Goal: Task Accomplishment & Management: Manage account settings

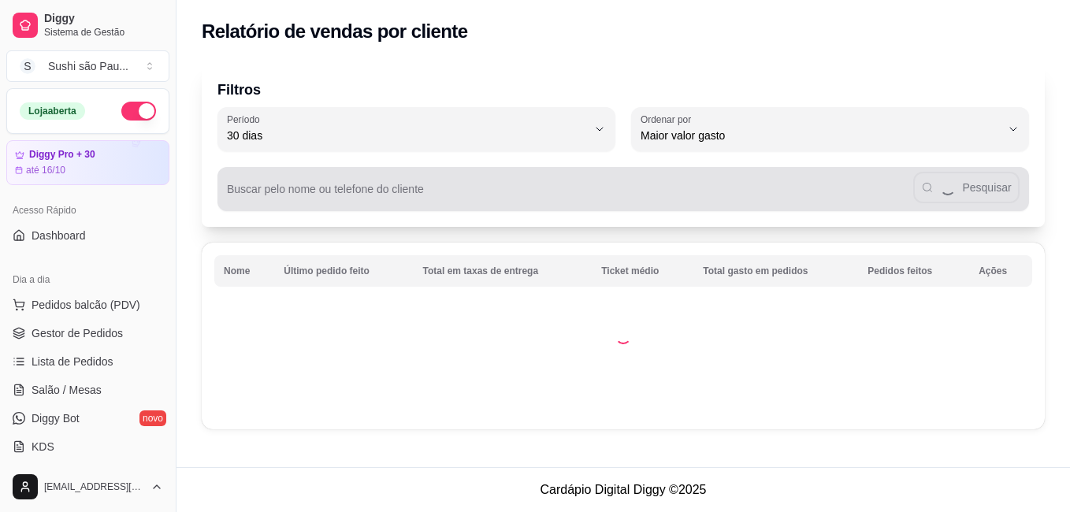
select select "30"
select select "HIGHEST_TOTAL_SPENT_WITH_ORDERS"
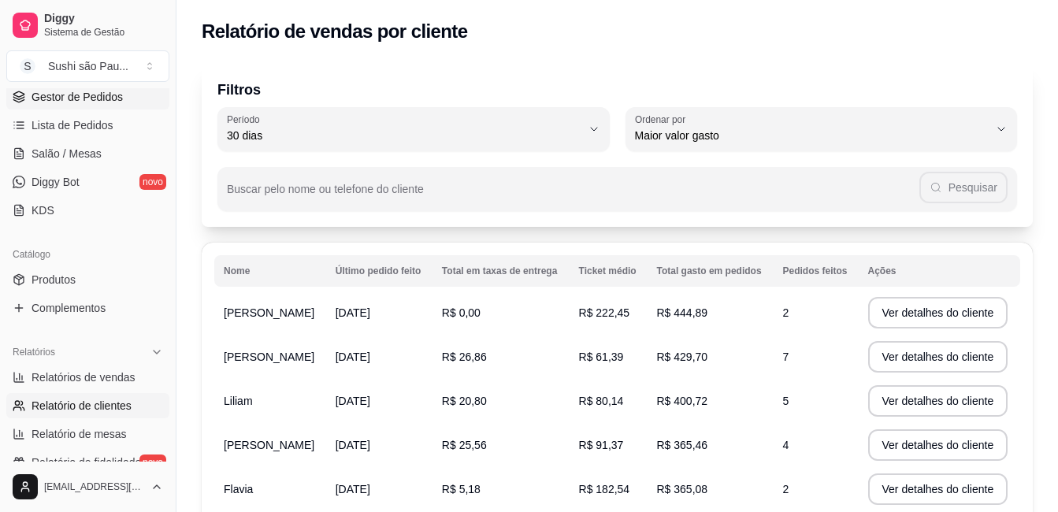
click at [83, 103] on span "Gestor de Pedidos" at bounding box center [77, 97] width 91 height 16
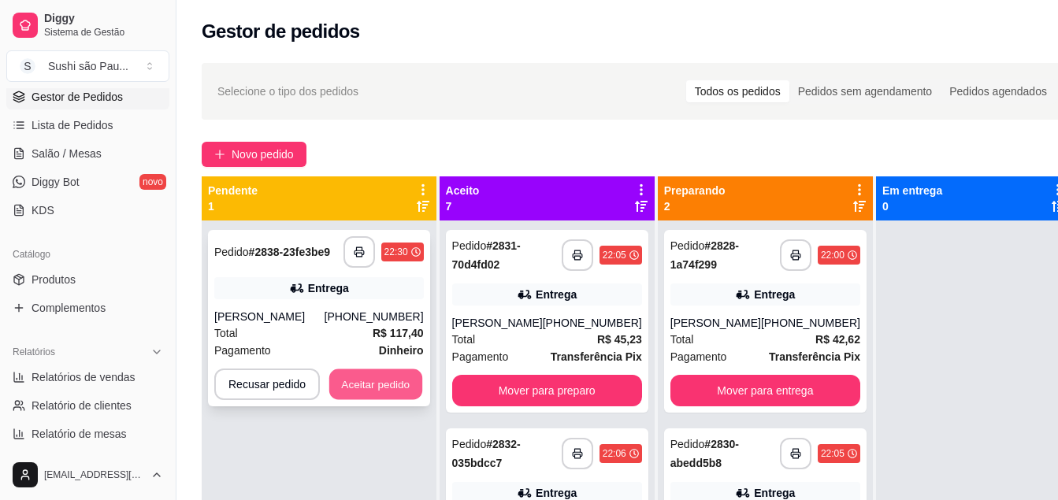
click at [395, 394] on button "Aceitar pedido" at bounding box center [375, 384] width 93 height 31
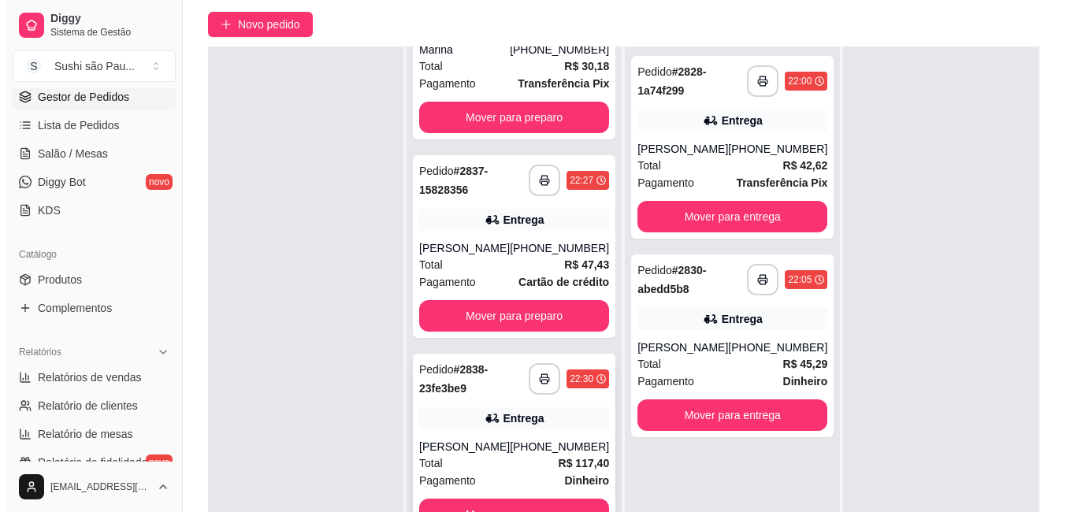
scroll to position [158, 0]
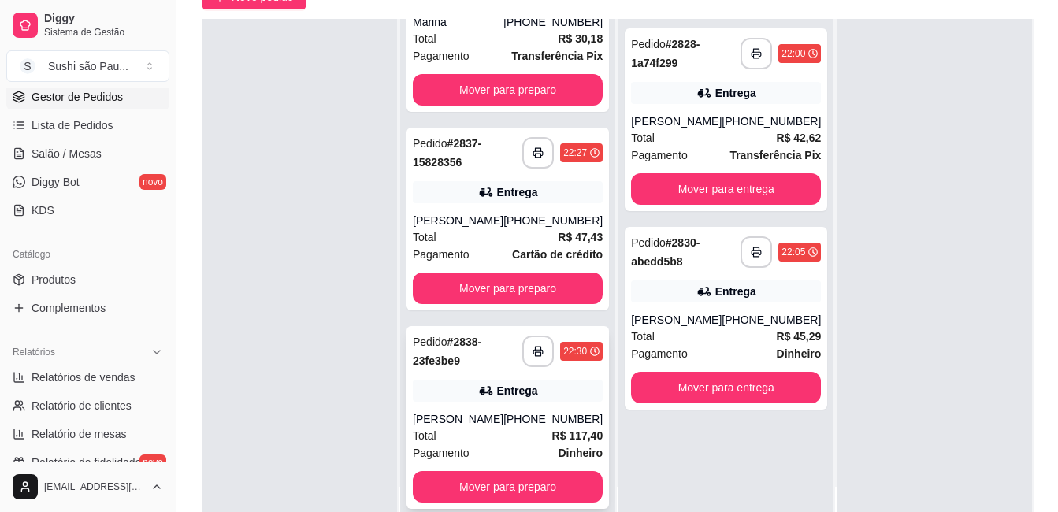
click at [492, 419] on div "[PERSON_NAME]" at bounding box center [458, 419] width 91 height 16
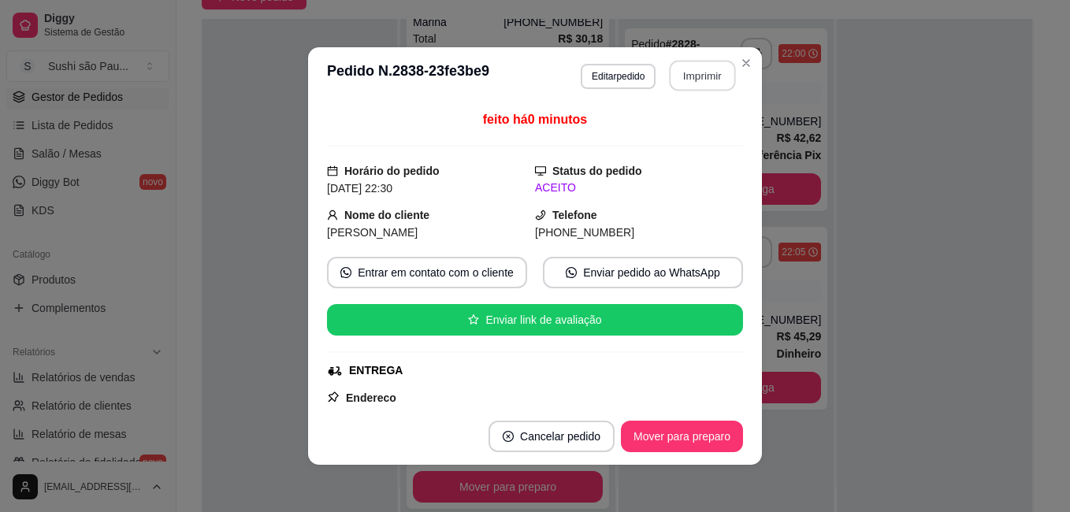
click at [692, 72] on button "Imprimir" at bounding box center [703, 76] width 66 height 31
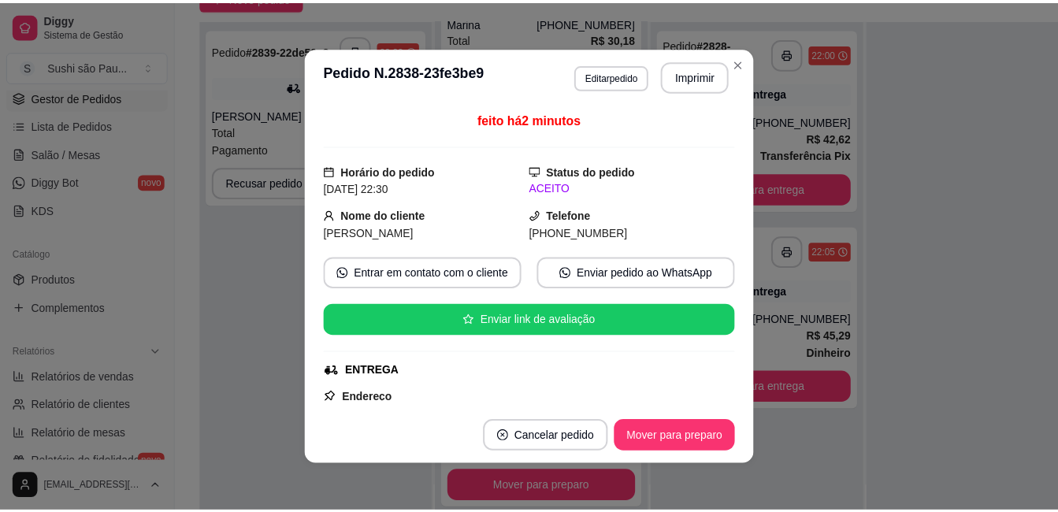
scroll to position [1123, 0]
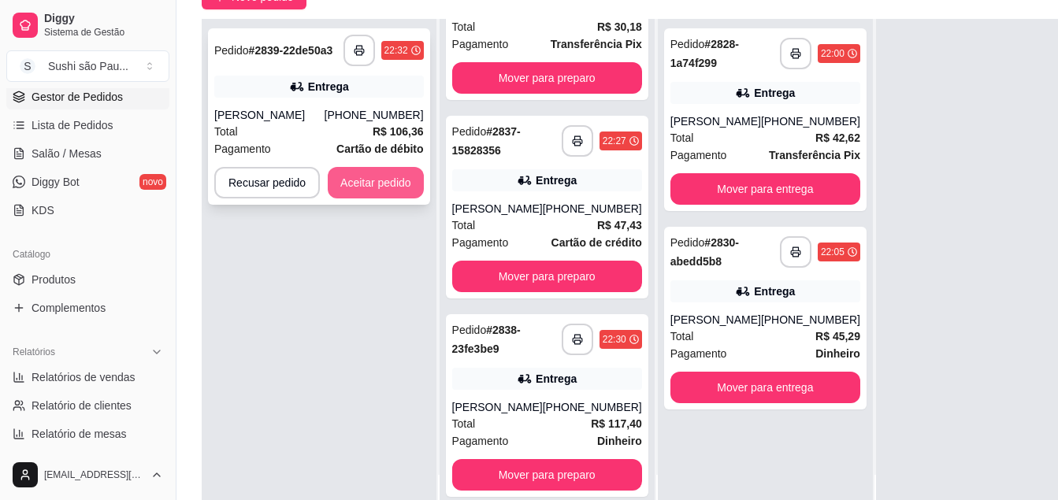
click at [409, 192] on button "Aceitar pedido" at bounding box center [376, 183] width 96 height 32
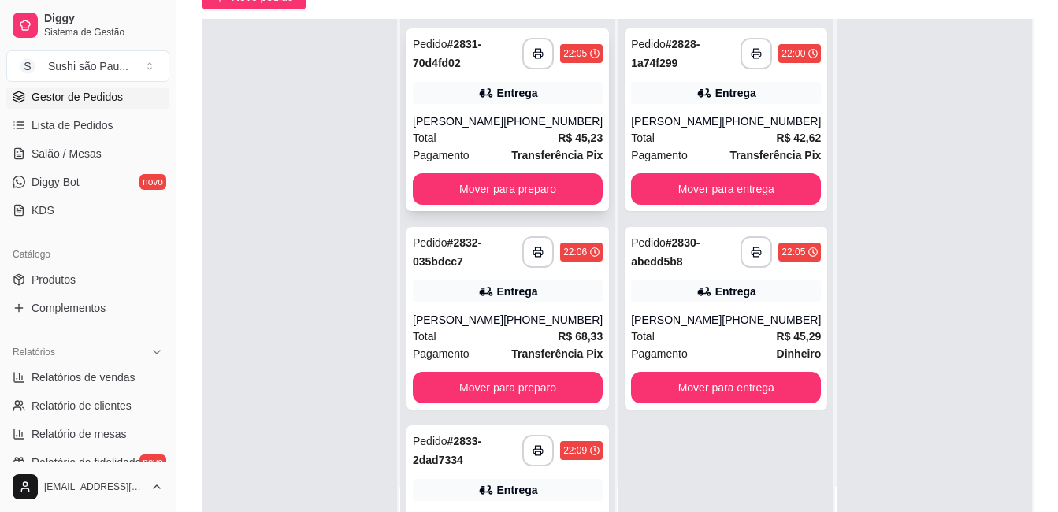
scroll to position [0, 0]
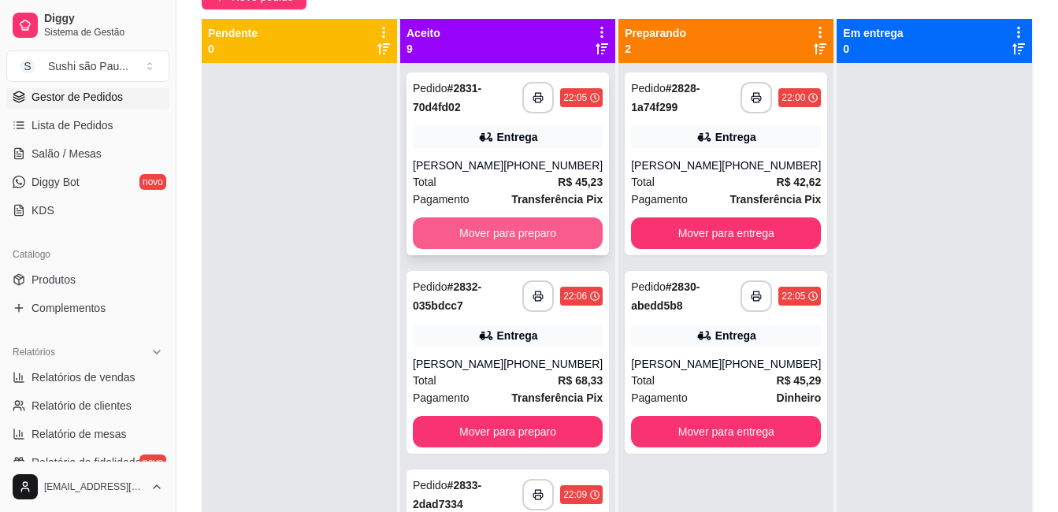
click at [563, 233] on button "Mover para preparo" at bounding box center [508, 233] width 190 height 32
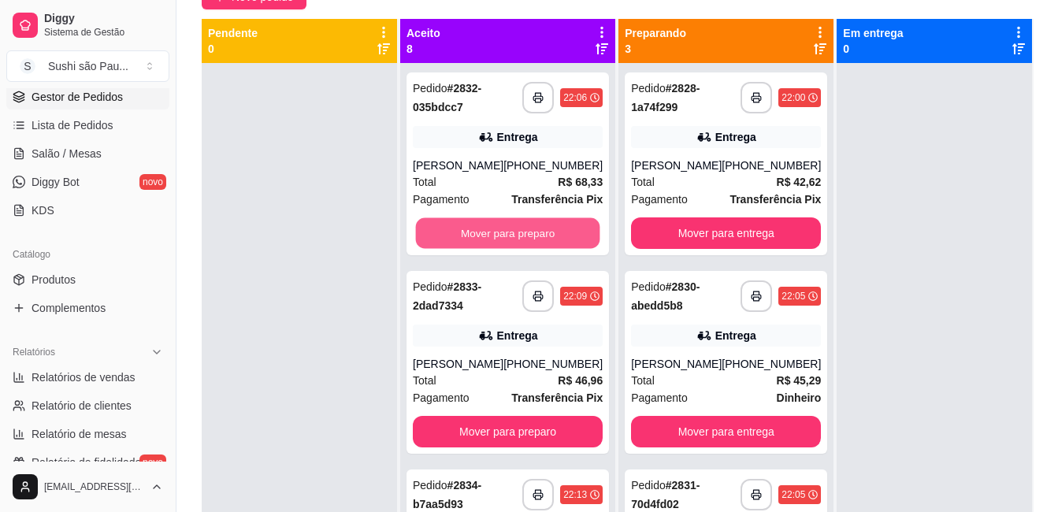
click at [563, 233] on button "Mover para preparo" at bounding box center [508, 233] width 184 height 31
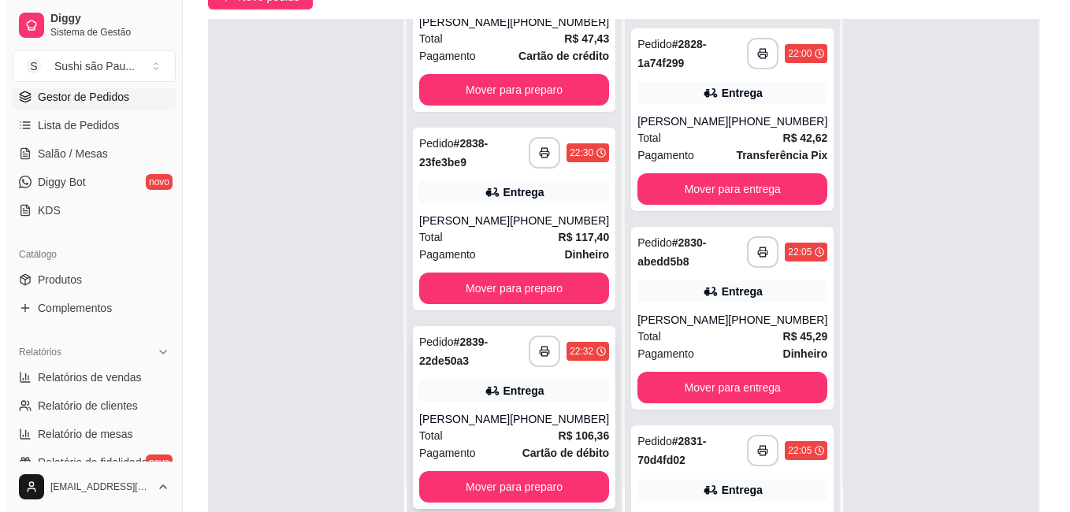
scroll to position [236, 0]
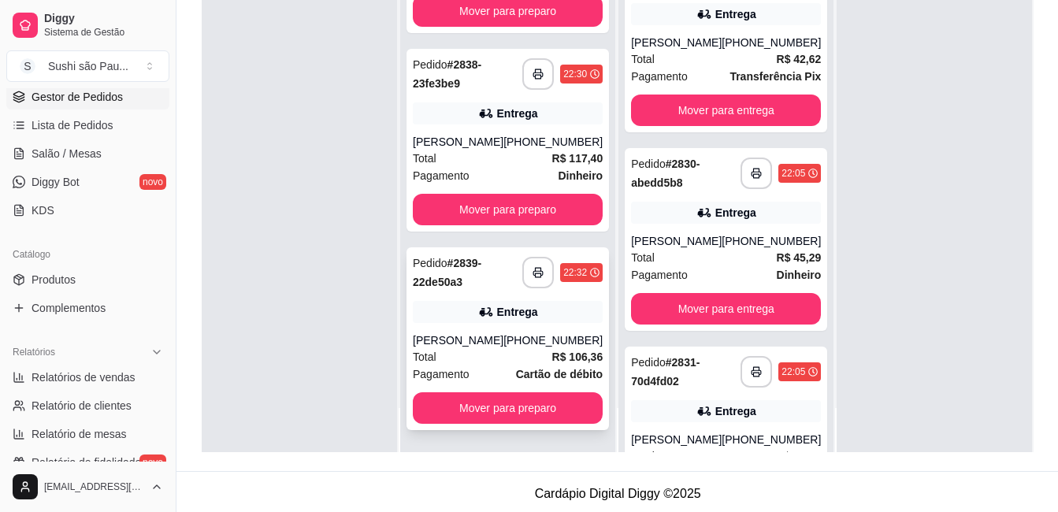
click at [482, 385] on div "**********" at bounding box center [508, 338] width 202 height 183
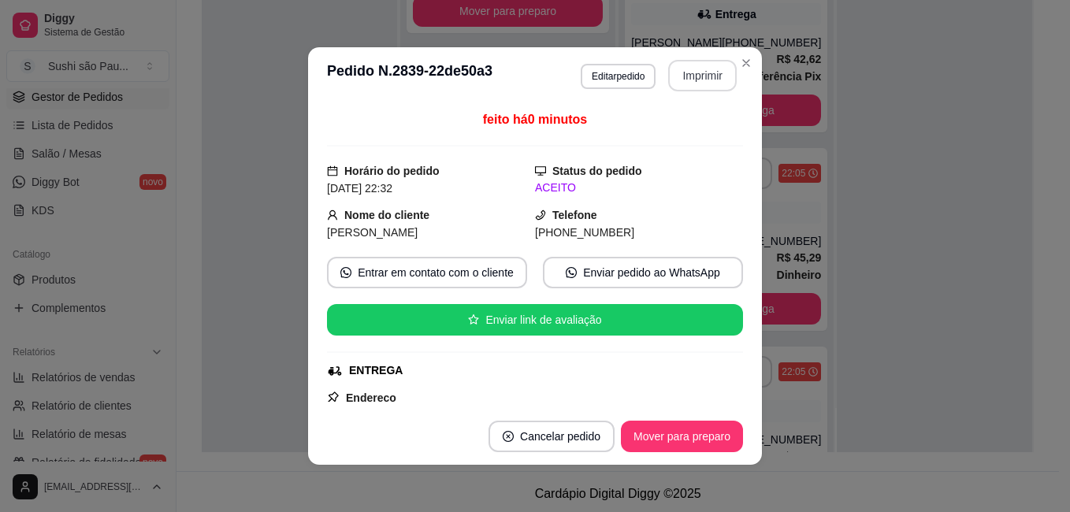
click at [671, 88] on button "Imprimir" at bounding box center [702, 76] width 69 height 32
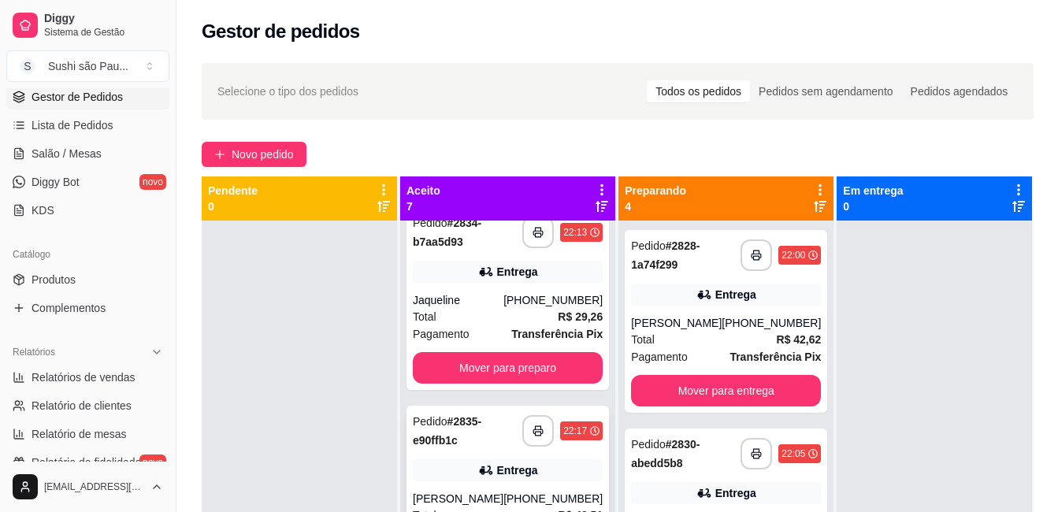
scroll to position [0, 0]
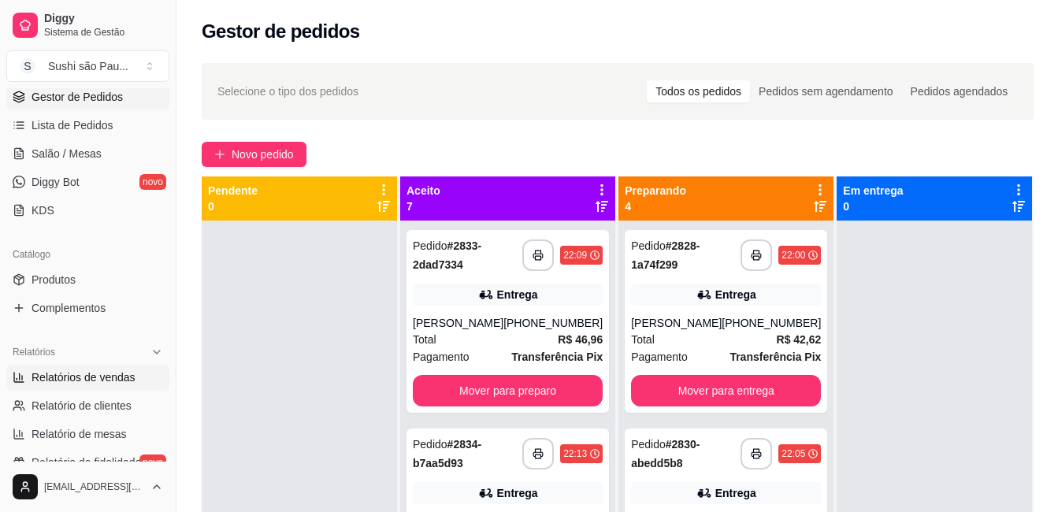
click at [87, 373] on span "Relatórios de vendas" at bounding box center [84, 377] width 104 height 16
select select "ALL"
select select "0"
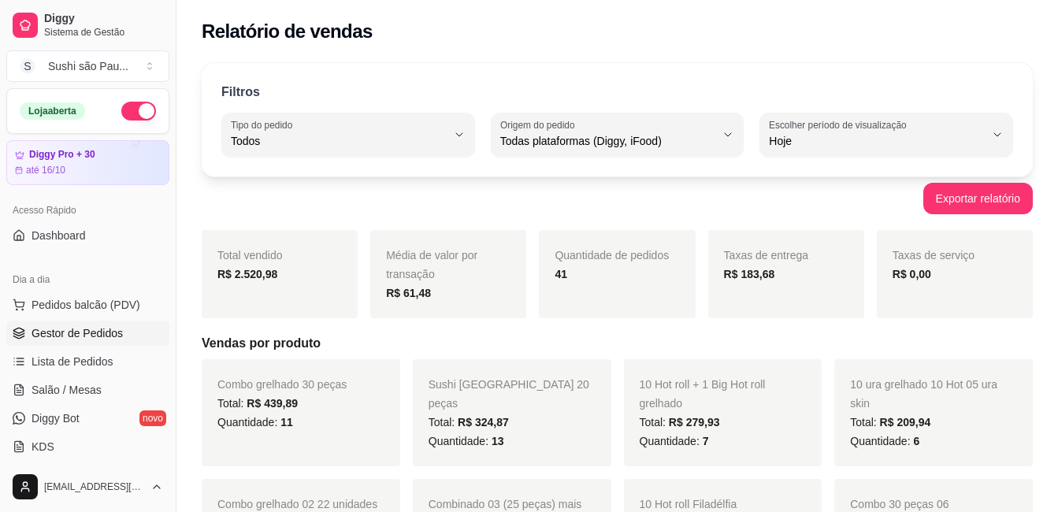
click at [94, 332] on span "Gestor de Pedidos" at bounding box center [77, 333] width 91 height 16
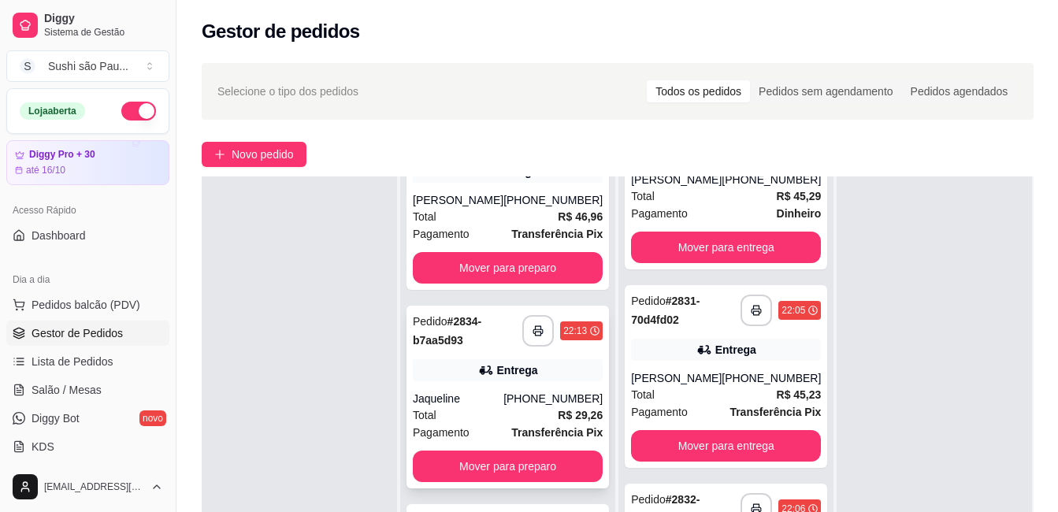
scroll to position [315, 0]
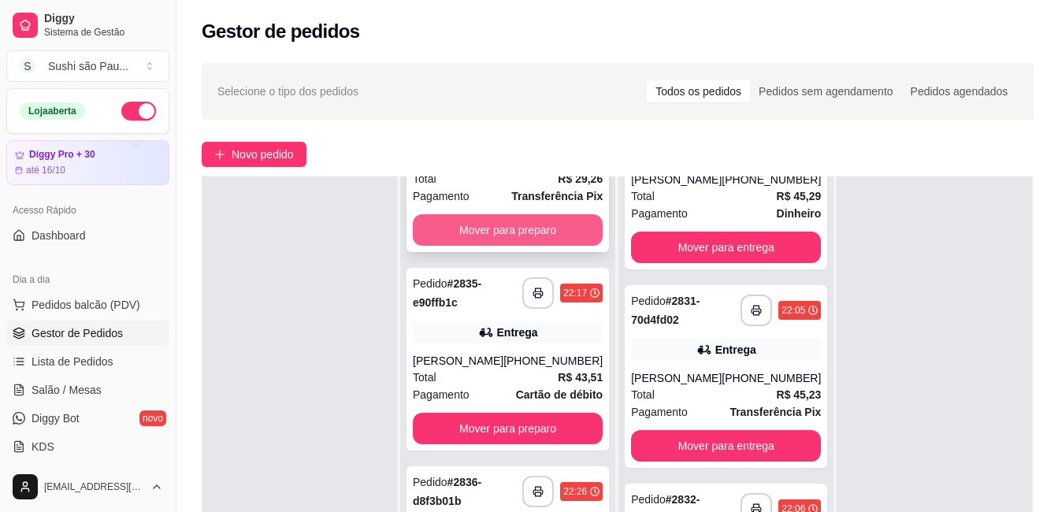
click at [493, 236] on button "Mover para preparo" at bounding box center [508, 230] width 190 height 32
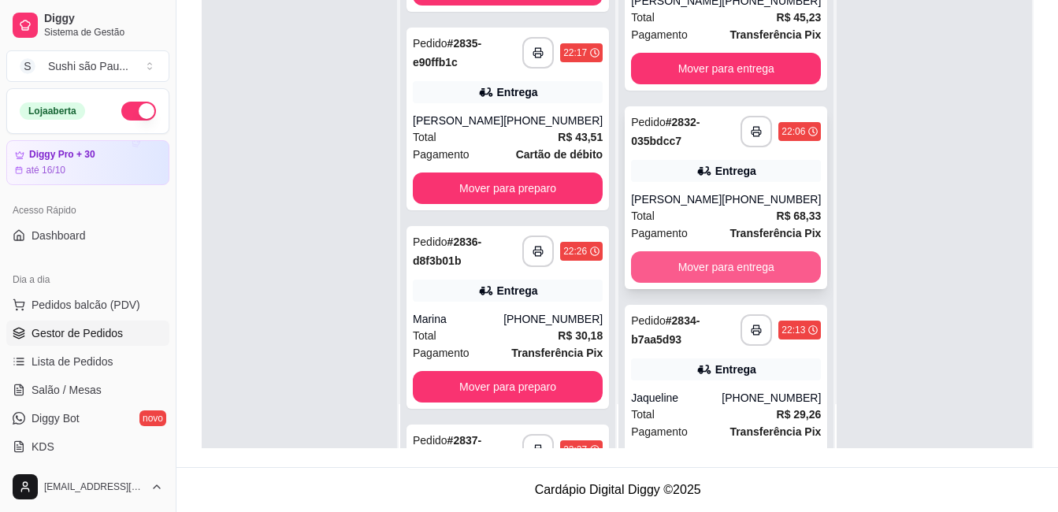
scroll to position [512, 0]
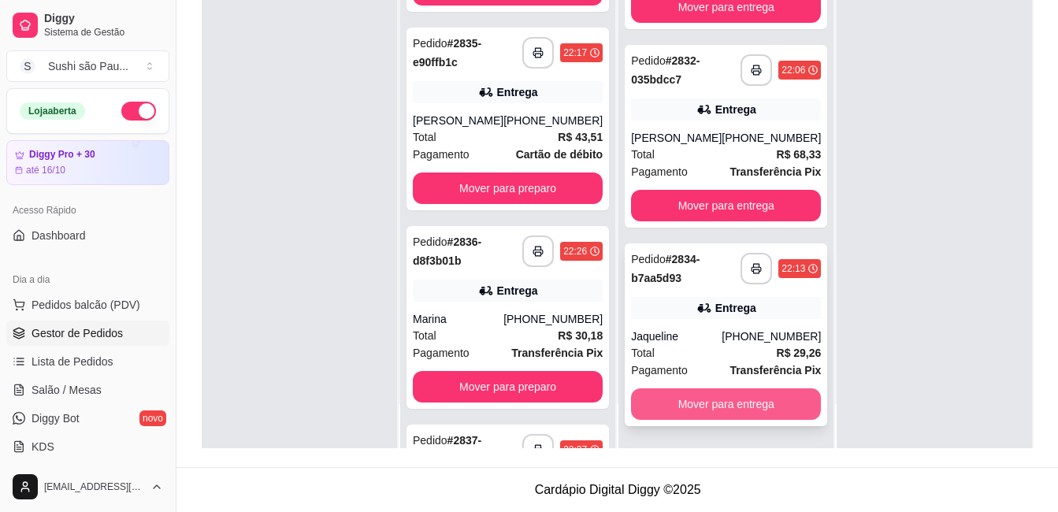
click at [777, 399] on button "Mover para entrega" at bounding box center [726, 404] width 190 height 32
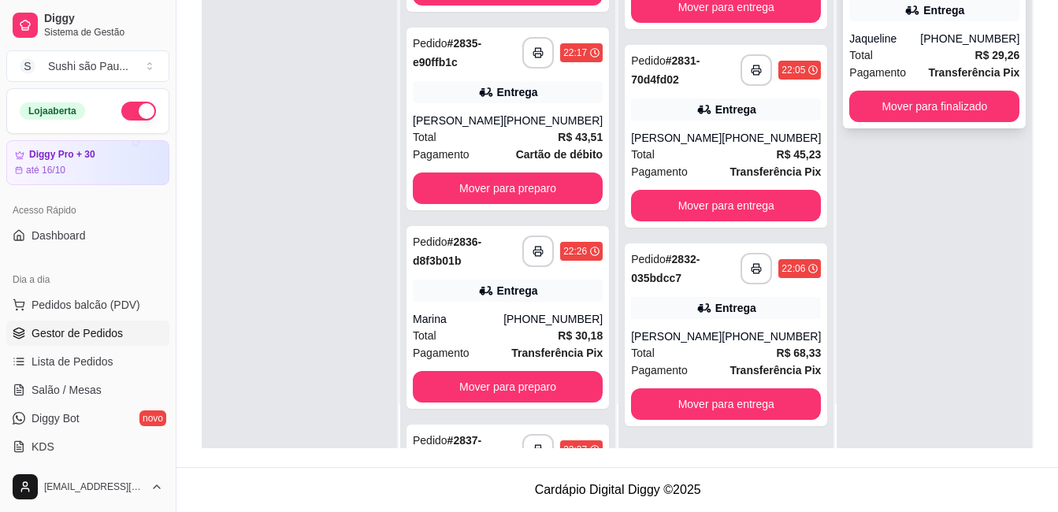
scroll to position [314, 0]
click at [882, 95] on button "Mover para finalizado" at bounding box center [934, 107] width 170 height 32
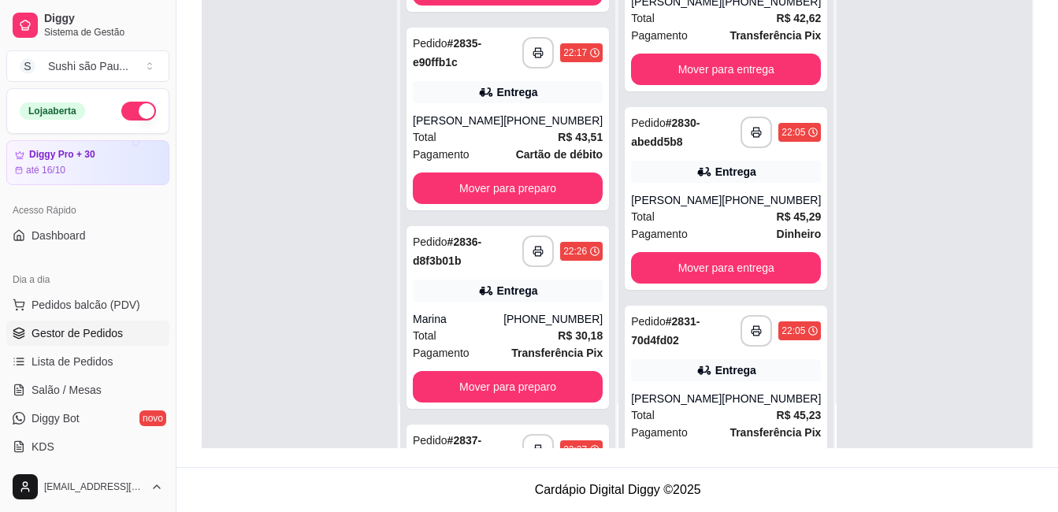
scroll to position [0, 0]
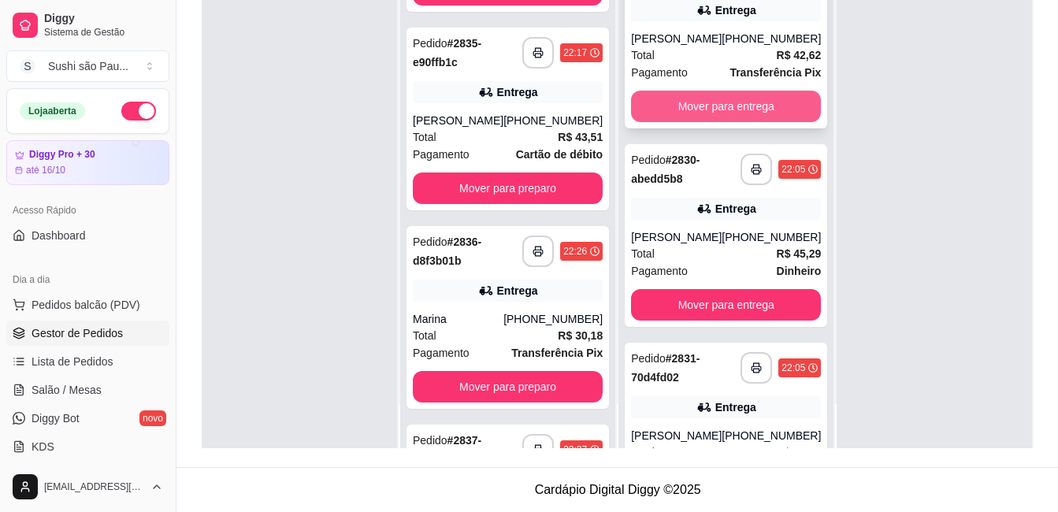
click at [687, 117] on button "Mover para entrega" at bounding box center [726, 107] width 190 height 32
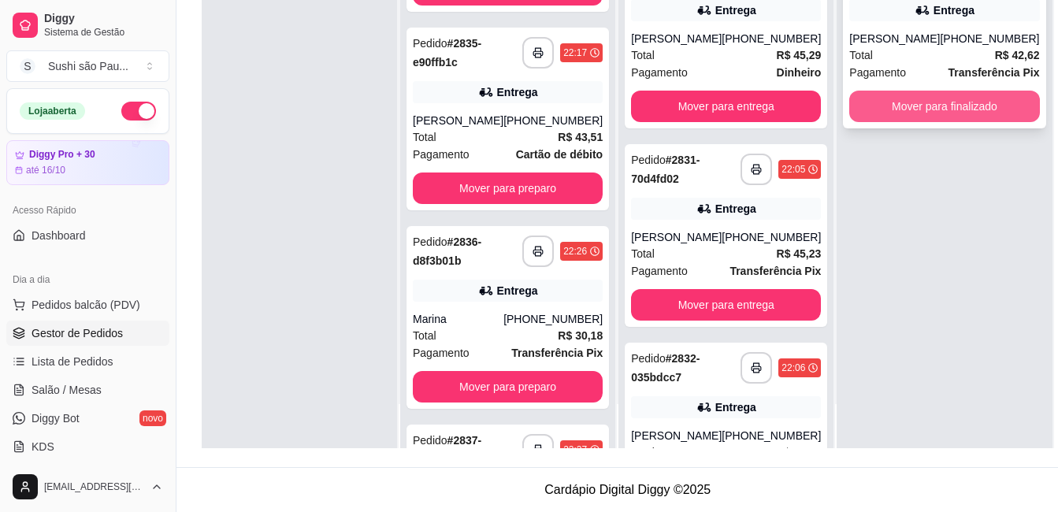
click at [851, 118] on button "Mover para finalizado" at bounding box center [944, 107] width 190 height 32
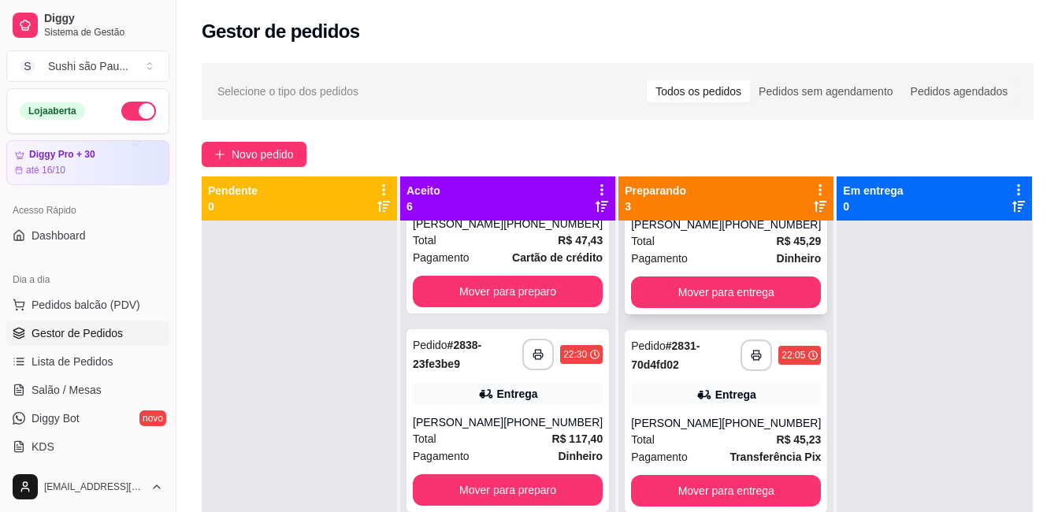
scroll to position [99, 0]
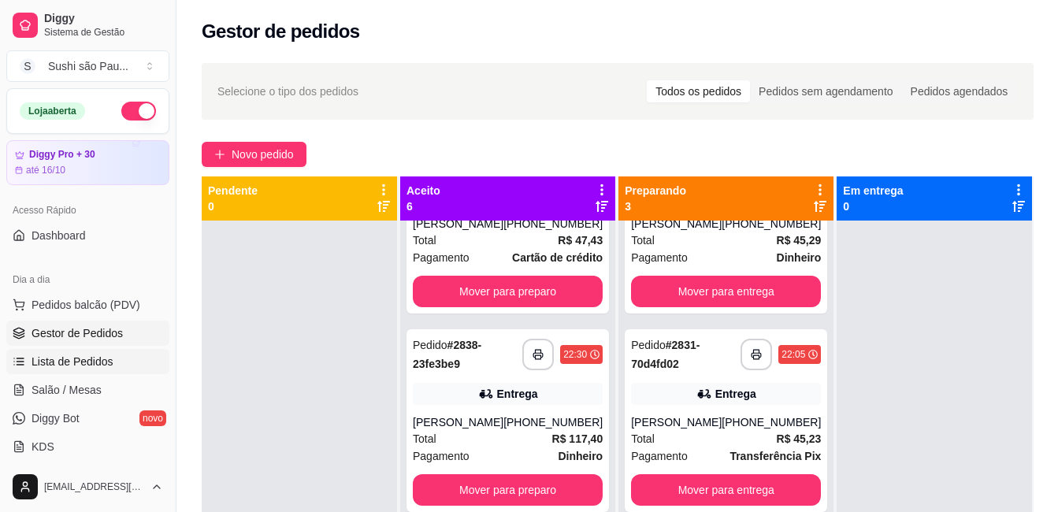
click at [56, 366] on span "Lista de Pedidos" at bounding box center [73, 362] width 82 height 16
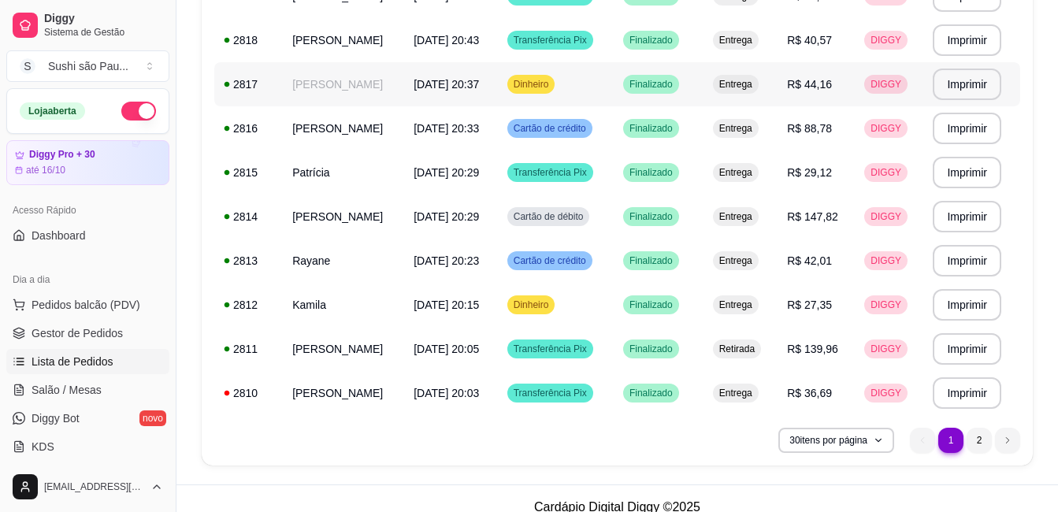
scroll to position [1153, 0]
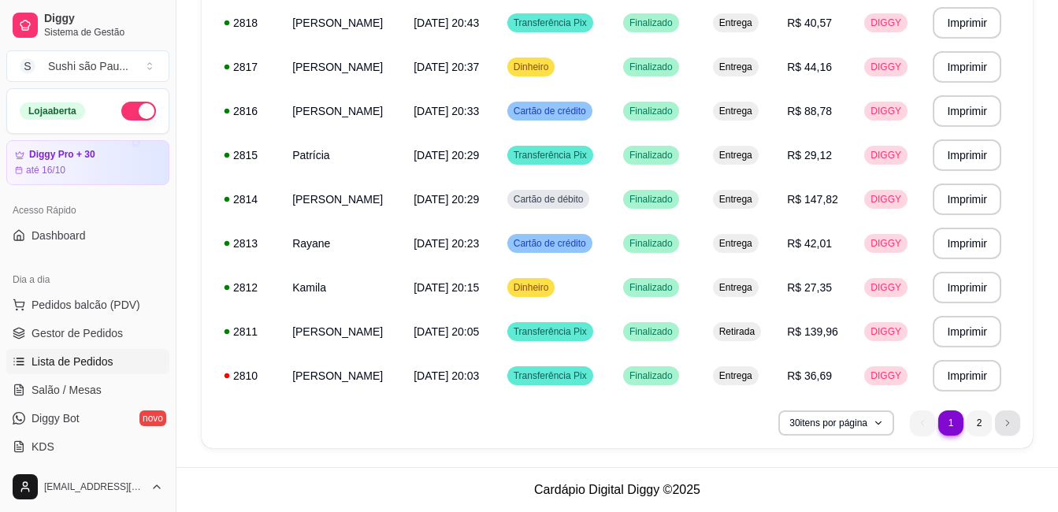
click at [995, 423] on li "next page button" at bounding box center [1007, 422] width 25 height 25
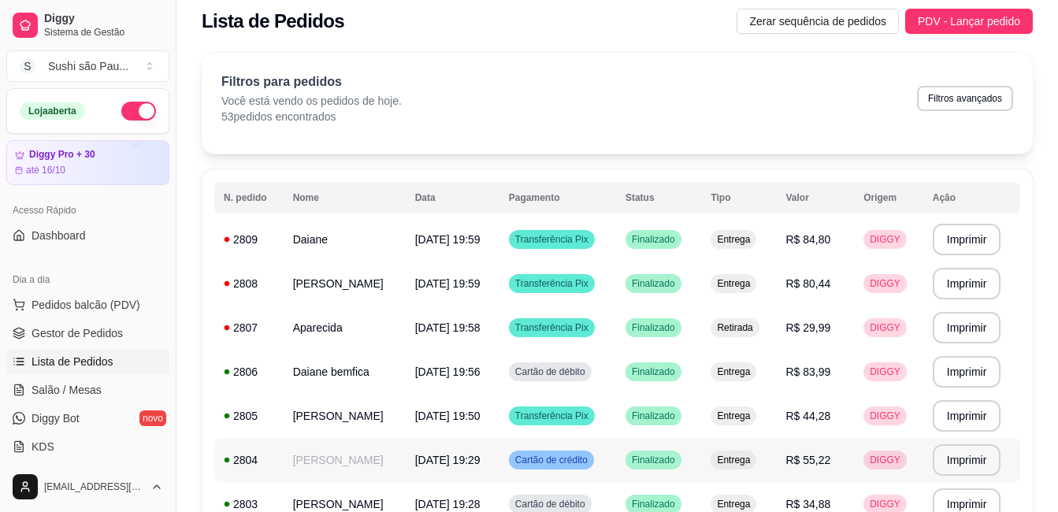
scroll to position [0, 0]
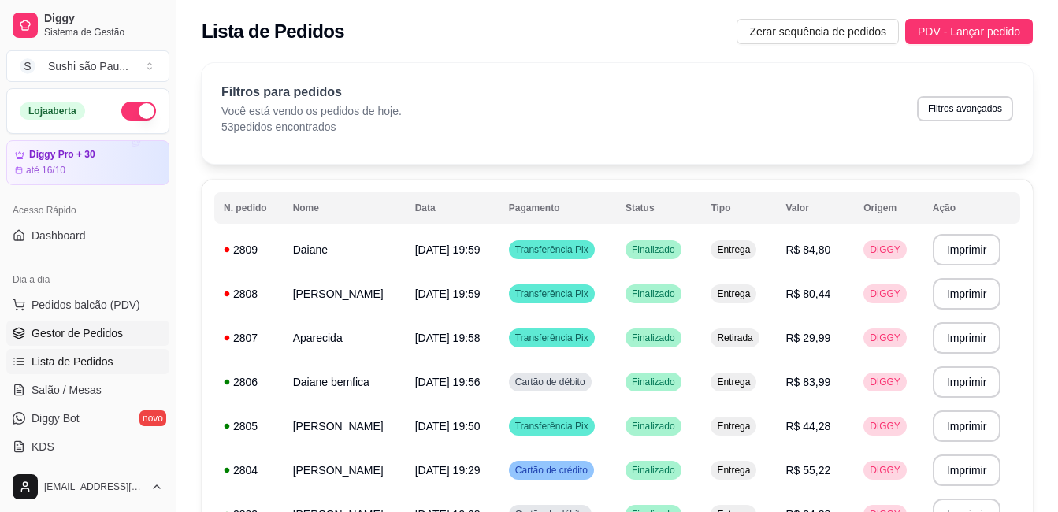
click at [80, 326] on span "Gestor de Pedidos" at bounding box center [77, 333] width 91 height 16
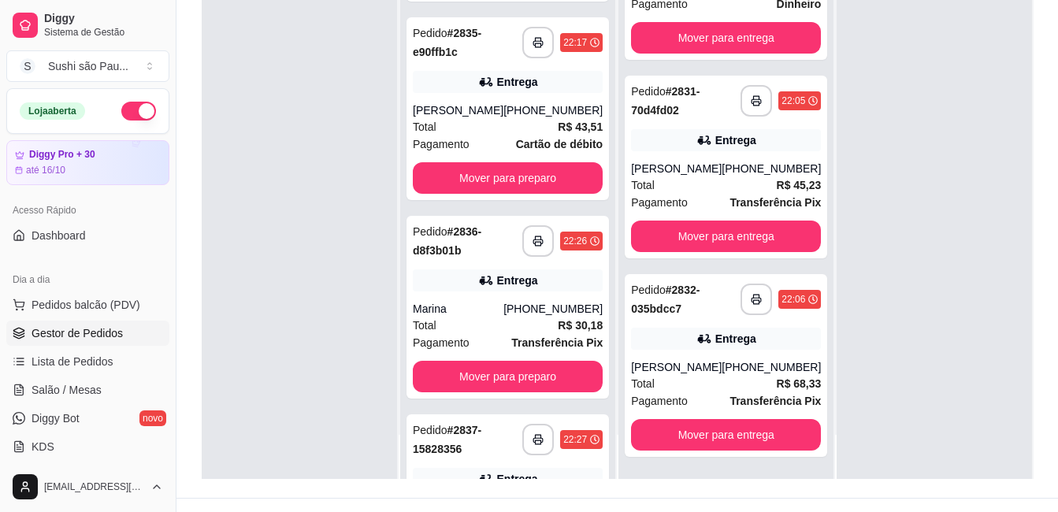
scroll to position [236, 0]
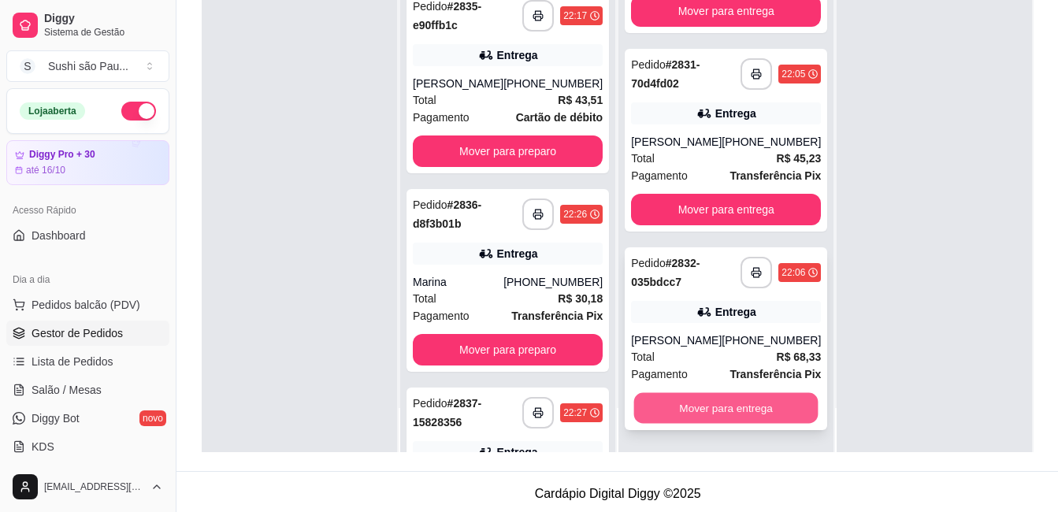
click at [660, 393] on button "Mover para entrega" at bounding box center [726, 408] width 184 height 31
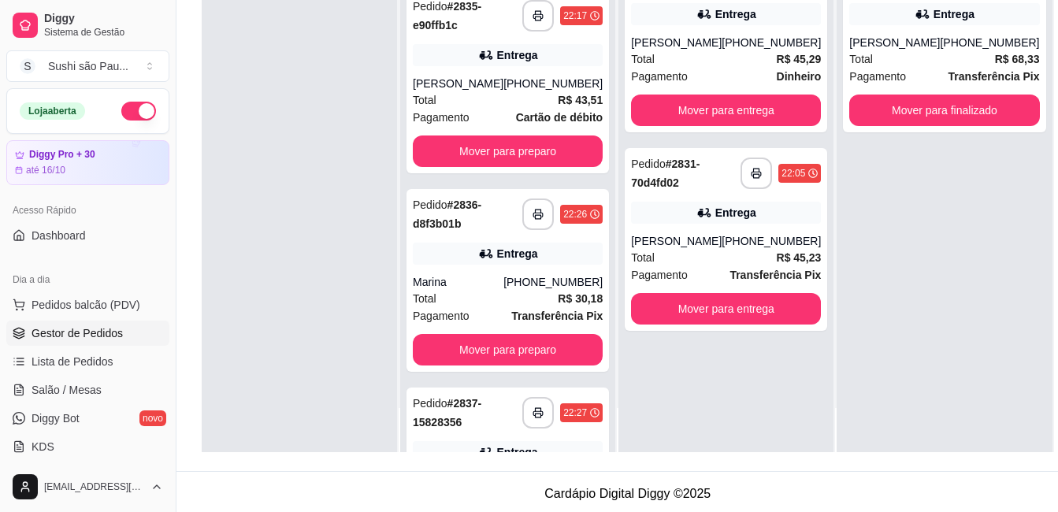
scroll to position [0, 0]
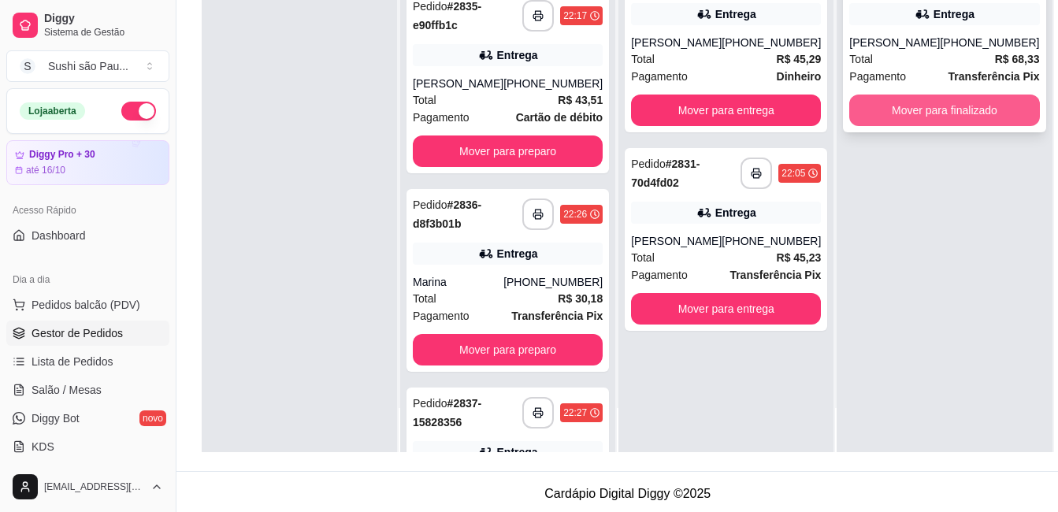
click at [914, 115] on button "Mover para finalizado" at bounding box center [944, 111] width 190 height 32
click at [914, 115] on div "Mover para finalizado" at bounding box center [944, 111] width 190 height 32
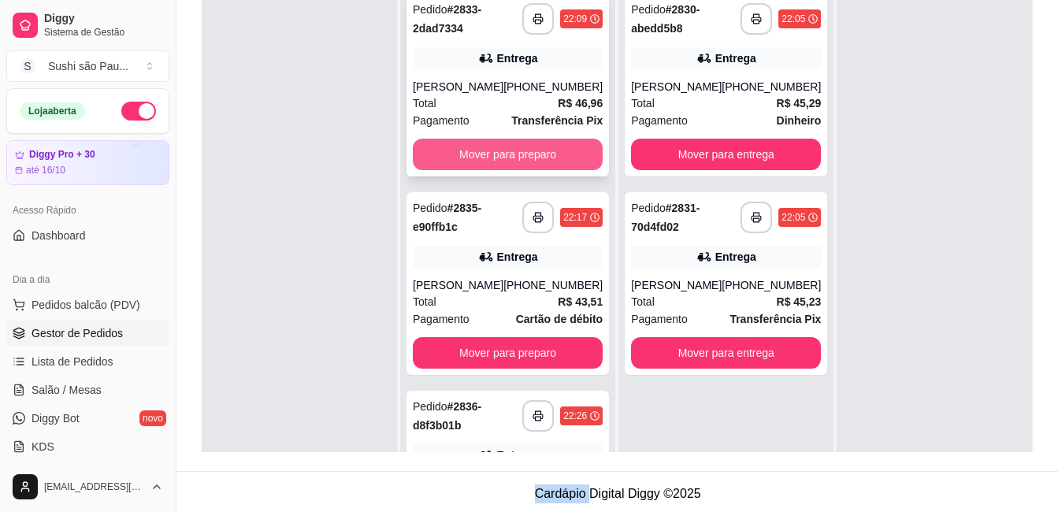
click at [498, 150] on button "Mover para preparo" at bounding box center [508, 155] width 190 height 32
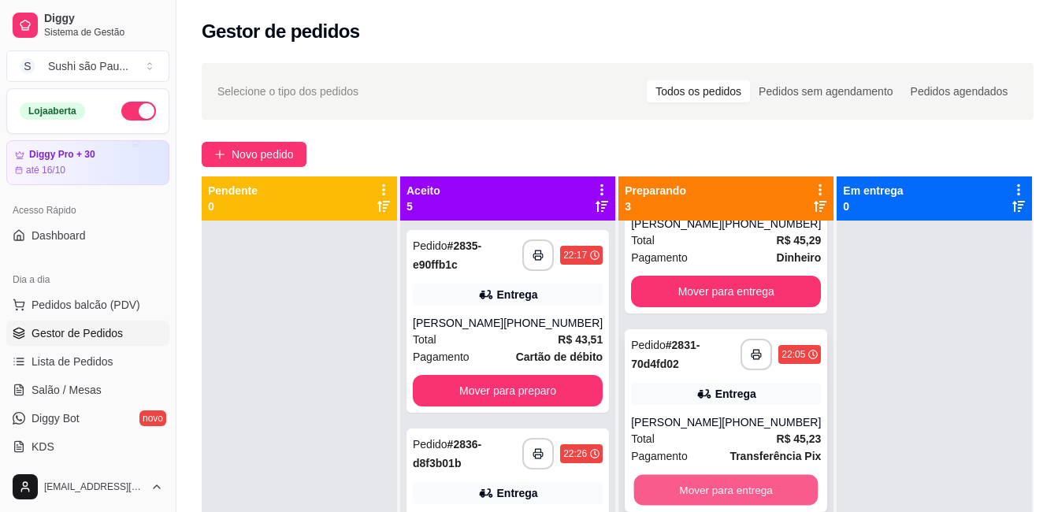
click at [724, 480] on button "Mover para entrega" at bounding box center [726, 490] width 184 height 31
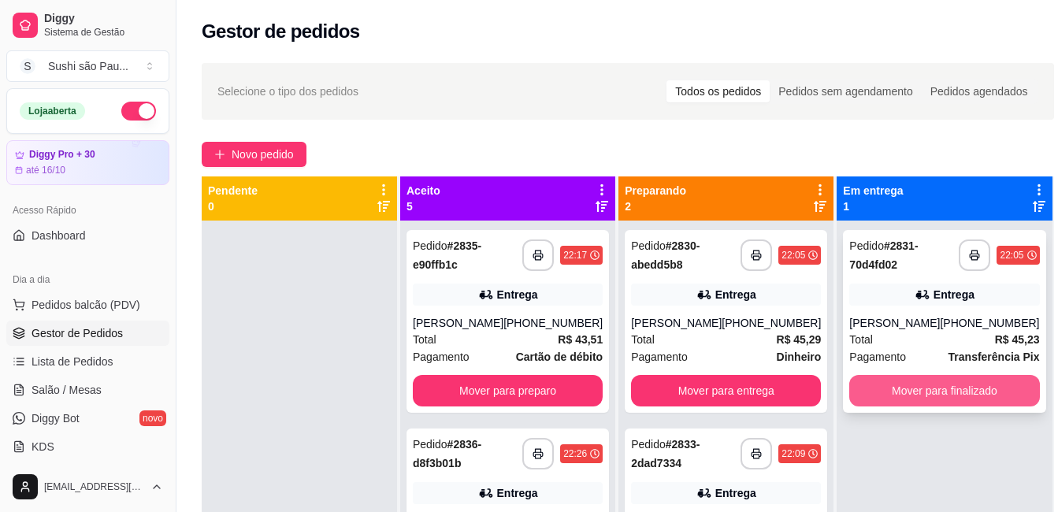
click at [849, 382] on button "Mover para finalizado" at bounding box center [944, 391] width 190 height 32
click at [849, 382] on div "Mover para finalizado" at bounding box center [944, 391] width 190 height 32
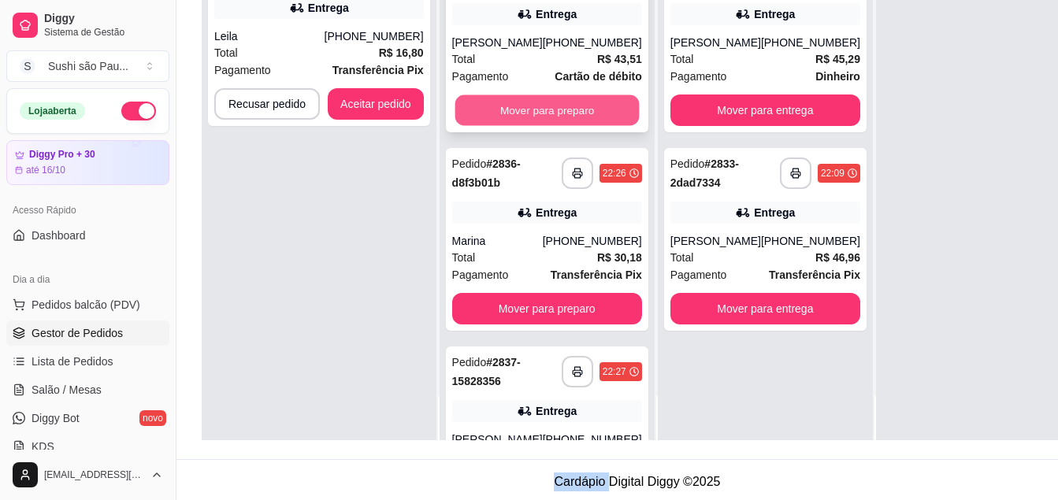
click at [515, 118] on button "Mover para preparo" at bounding box center [547, 110] width 184 height 31
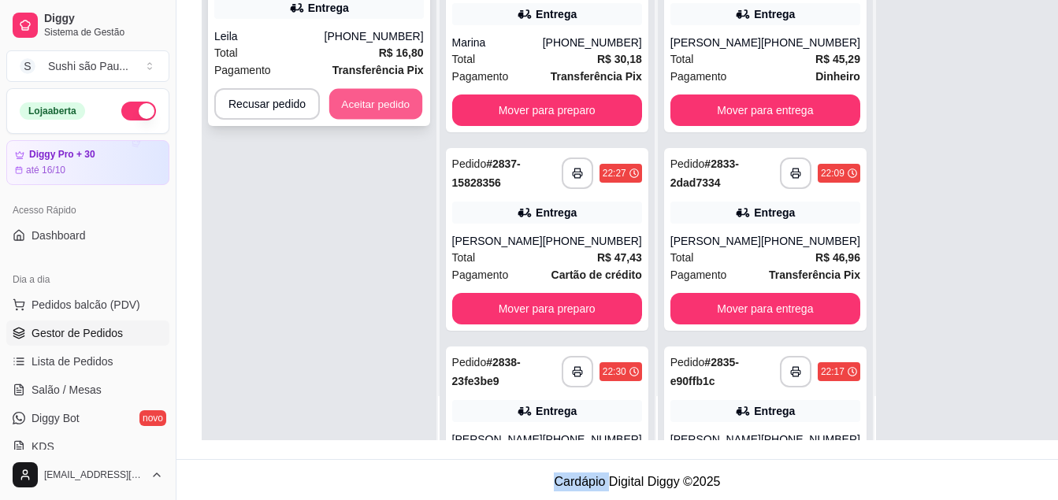
click at [396, 102] on button "Aceitar pedido" at bounding box center [375, 104] width 93 height 31
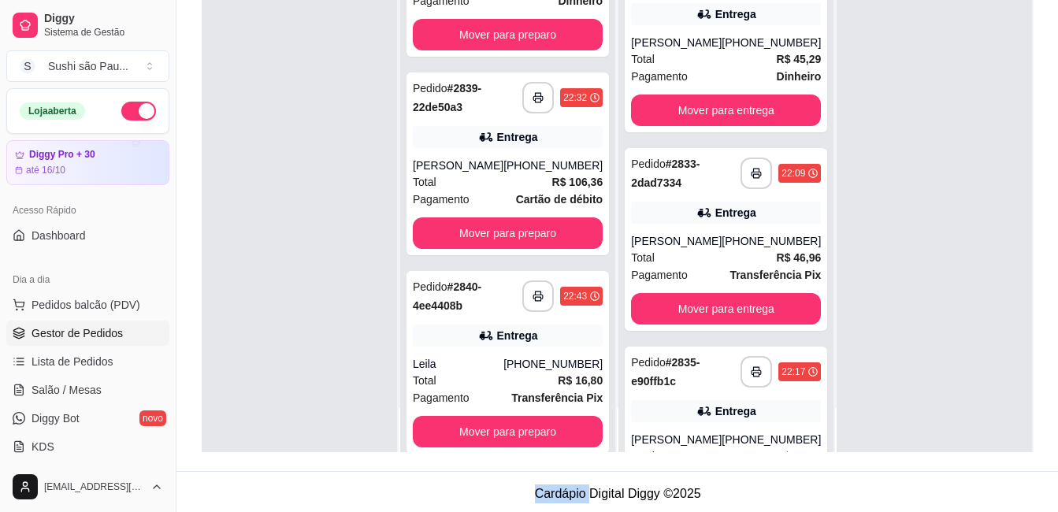
scroll to position [496, 0]
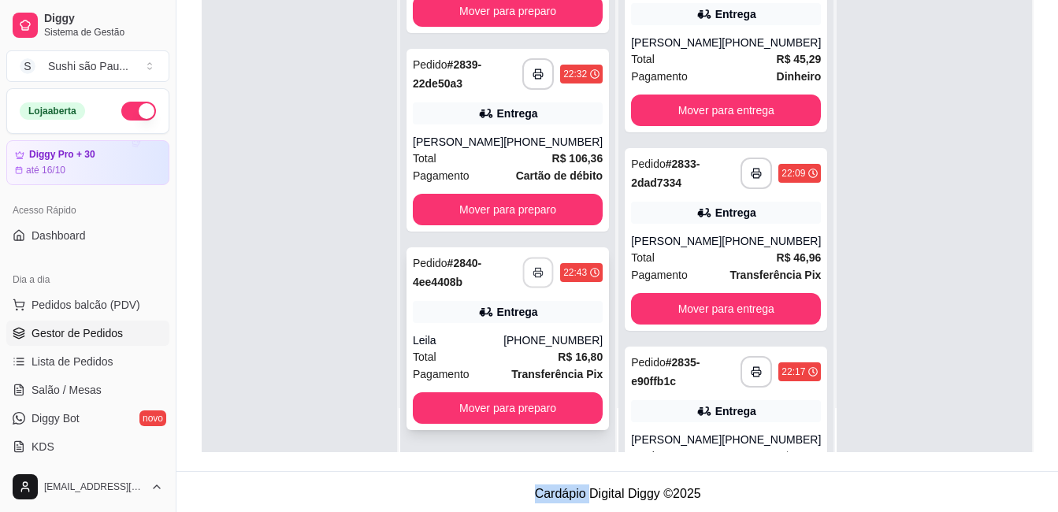
click at [532, 267] on button "button" at bounding box center [538, 273] width 31 height 31
click at [210, 310] on div at bounding box center [299, 196] width 195 height 512
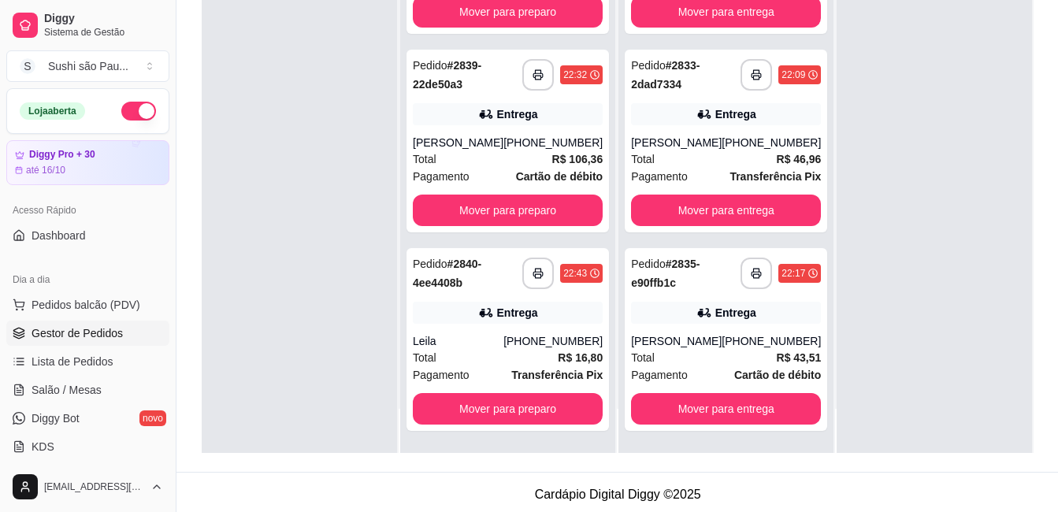
scroll to position [236, 0]
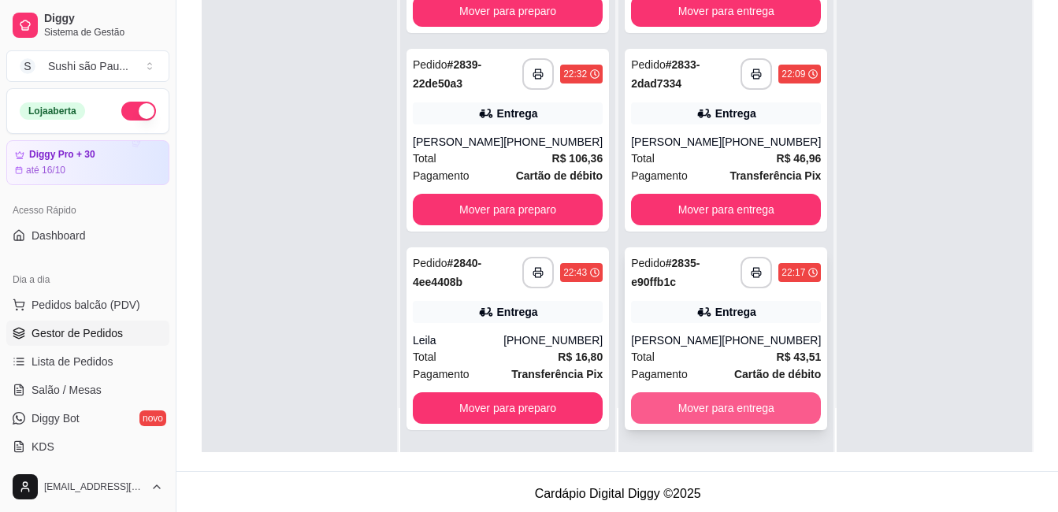
click at [706, 403] on button "Mover para entrega" at bounding box center [726, 408] width 190 height 32
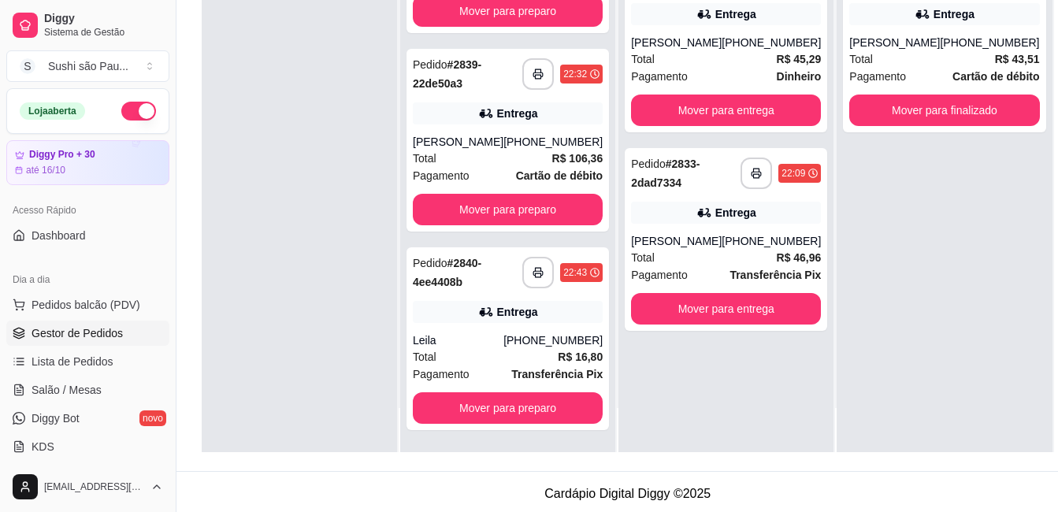
scroll to position [0, 0]
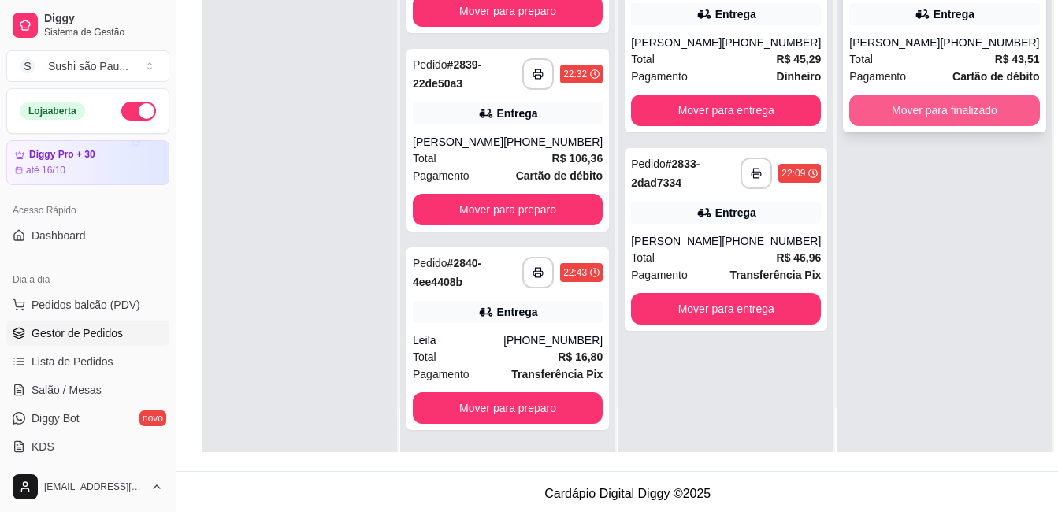
click at [923, 110] on button "Mover para finalizado" at bounding box center [944, 111] width 190 height 32
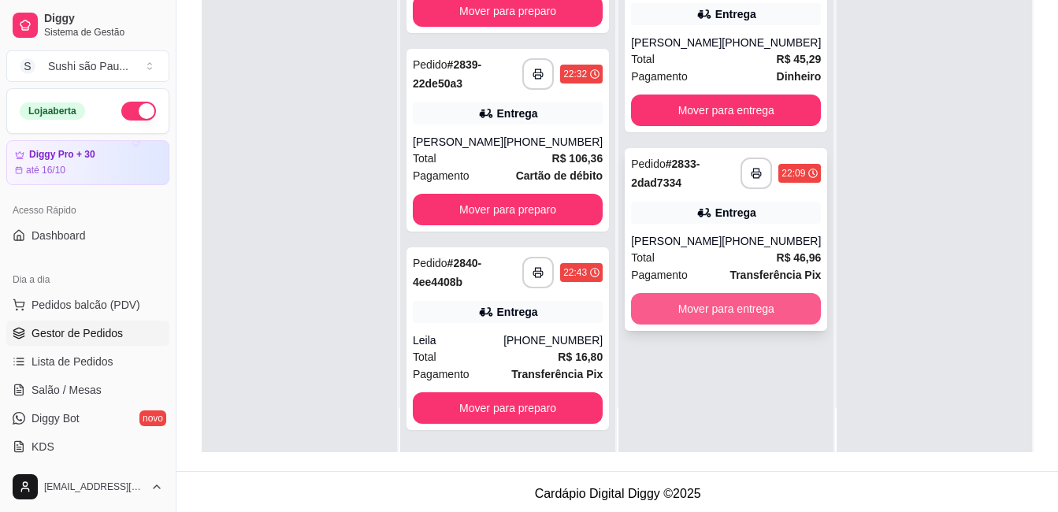
click at [696, 303] on button "Mover para entrega" at bounding box center [726, 309] width 190 height 32
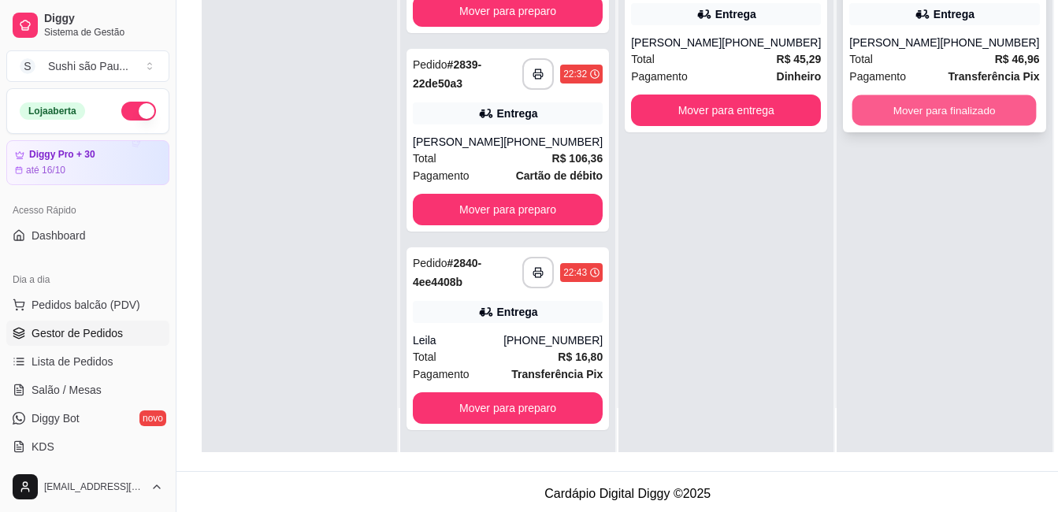
click at [933, 108] on button "Mover para finalizado" at bounding box center [944, 110] width 184 height 31
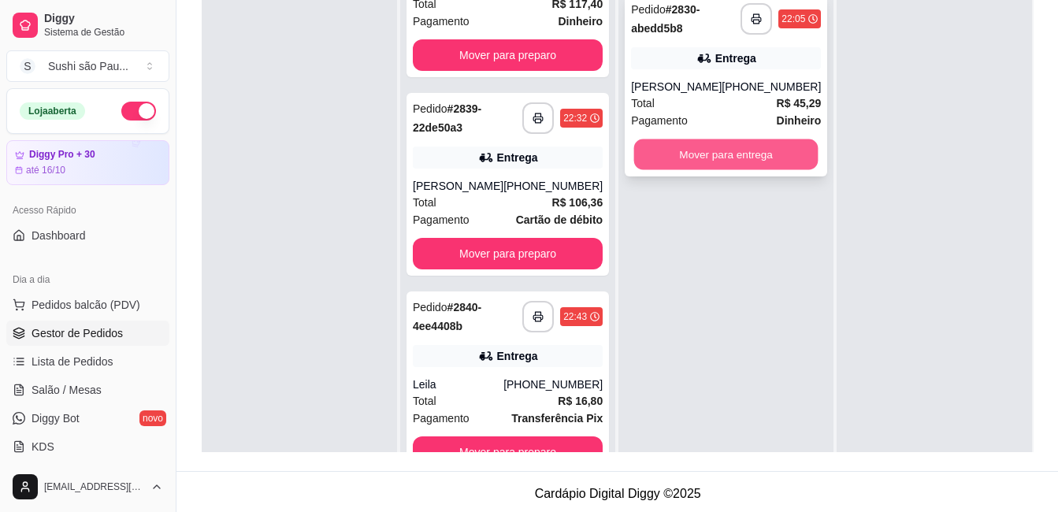
click at [670, 160] on button "Mover para entrega" at bounding box center [726, 154] width 184 height 31
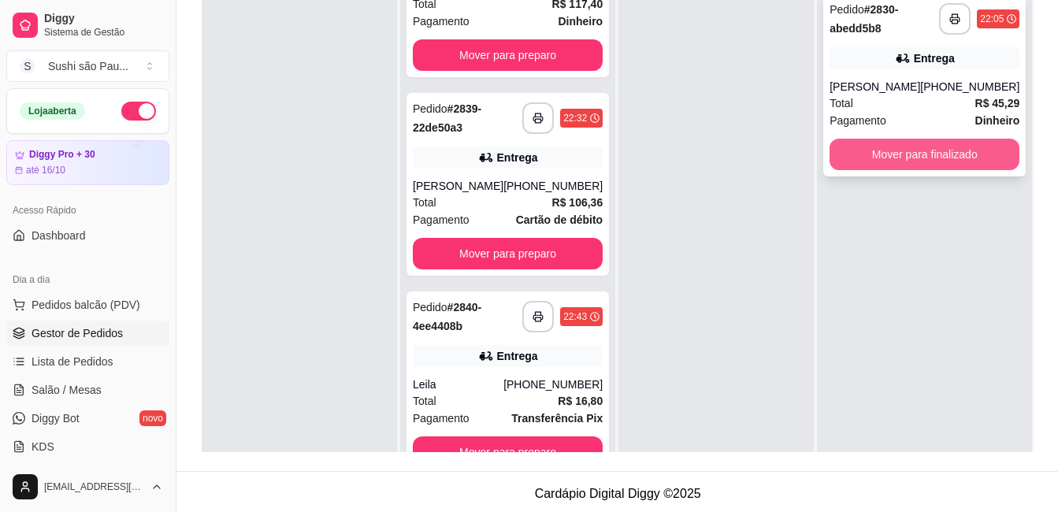
click at [875, 154] on button "Mover para finalizado" at bounding box center [925, 155] width 190 height 32
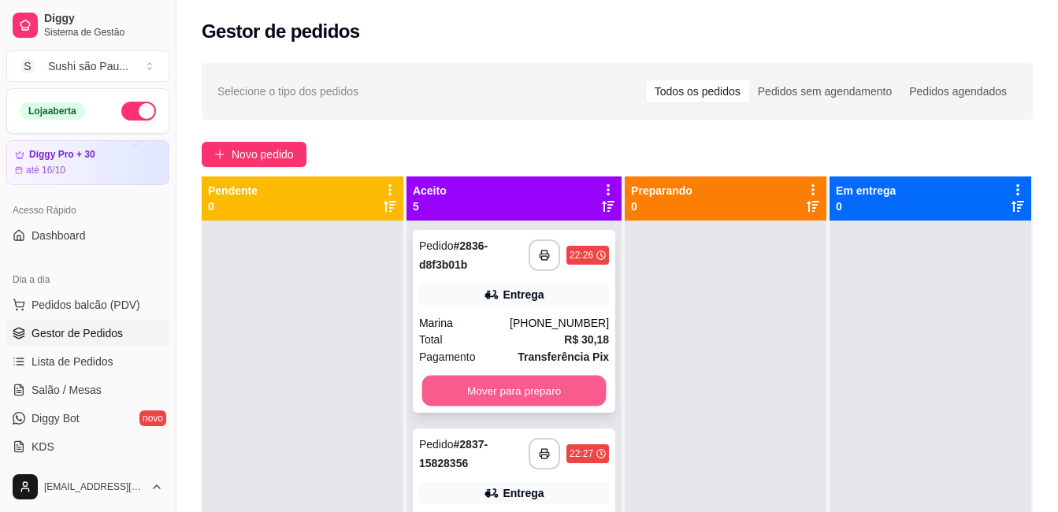
click at [503, 384] on button "Mover para preparo" at bounding box center [514, 391] width 184 height 31
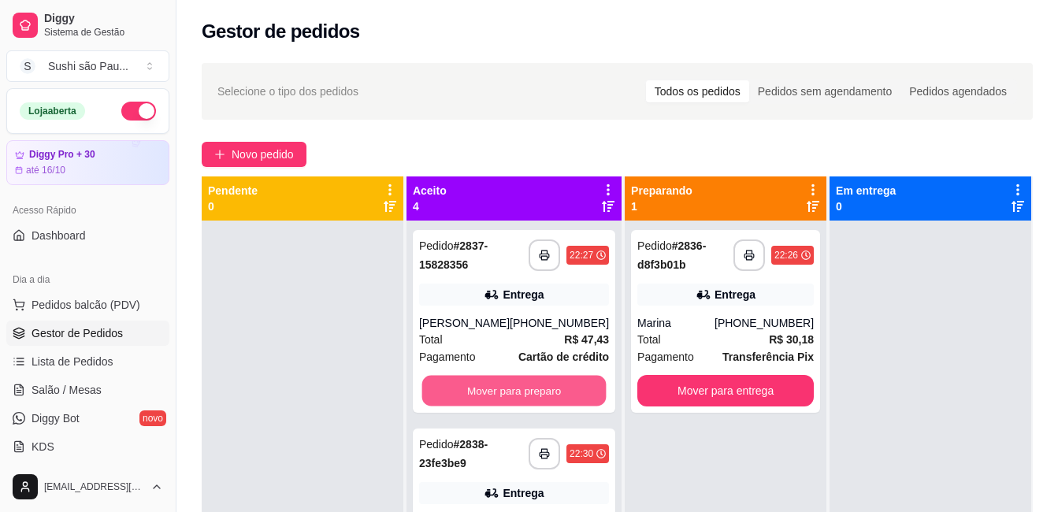
click at [503, 384] on button "Mover para preparo" at bounding box center [514, 391] width 184 height 31
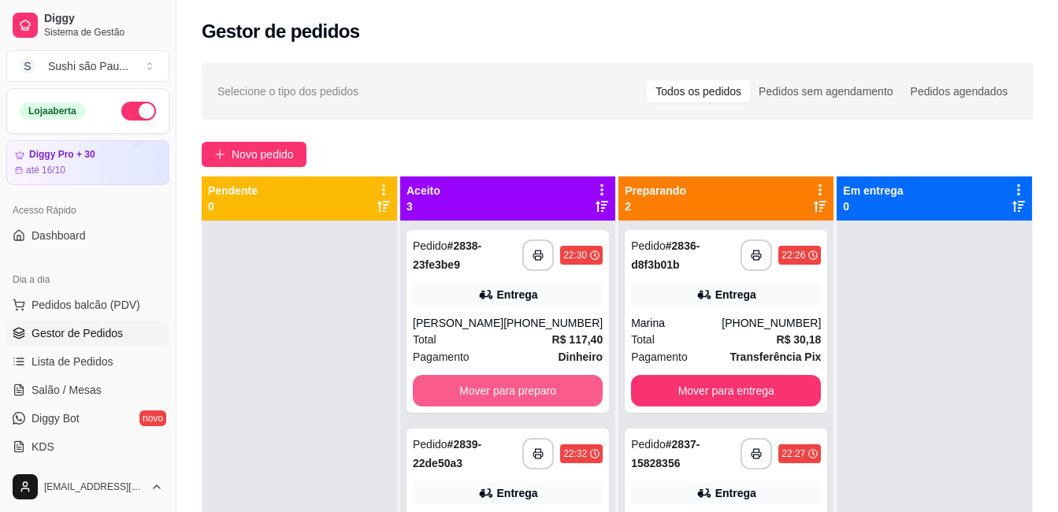
click at [503, 384] on button "Mover para preparo" at bounding box center [508, 391] width 190 height 32
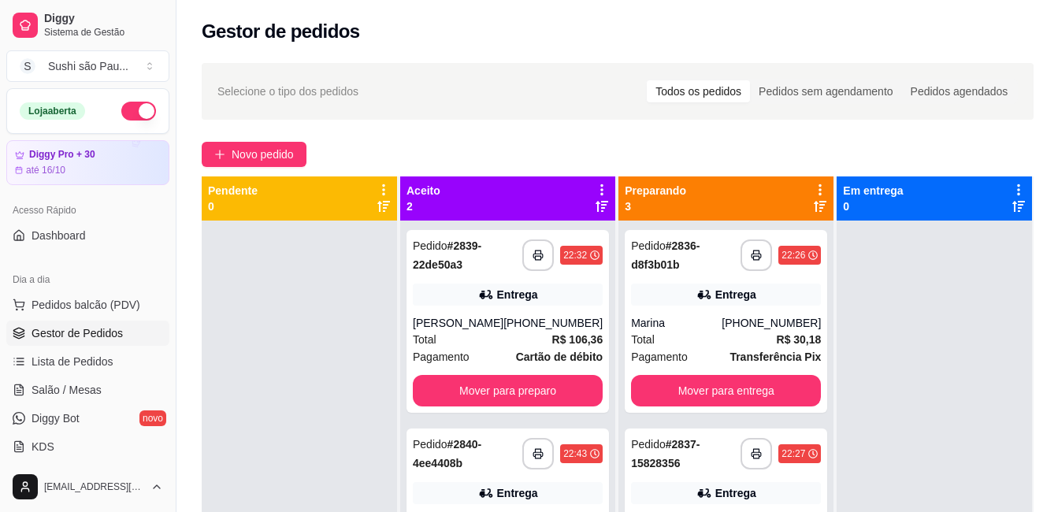
click at [264, 361] on div at bounding box center [299, 477] width 195 height 512
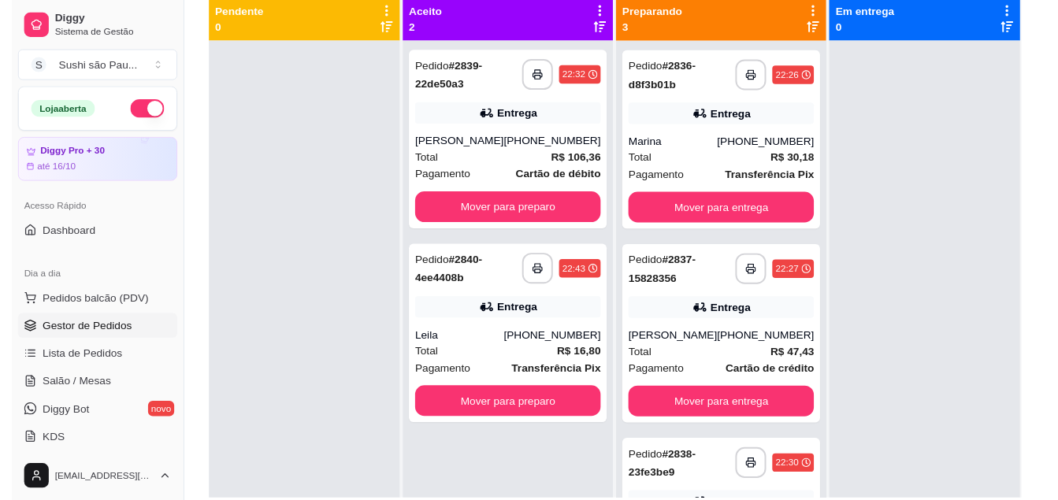
scroll to position [240, 0]
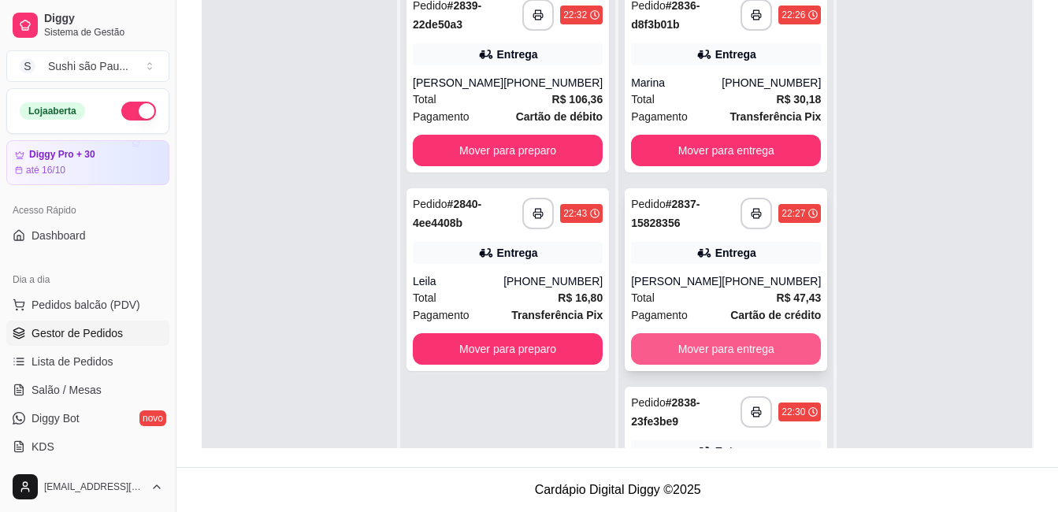
click at [678, 358] on button "Mover para entrega" at bounding box center [726, 349] width 190 height 32
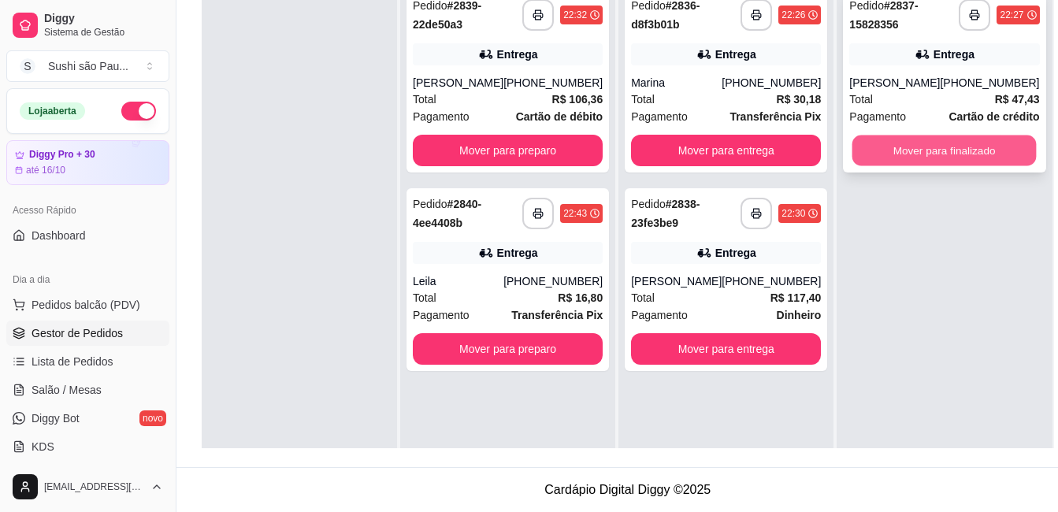
click at [873, 153] on button "Mover para finalizado" at bounding box center [944, 151] width 184 height 31
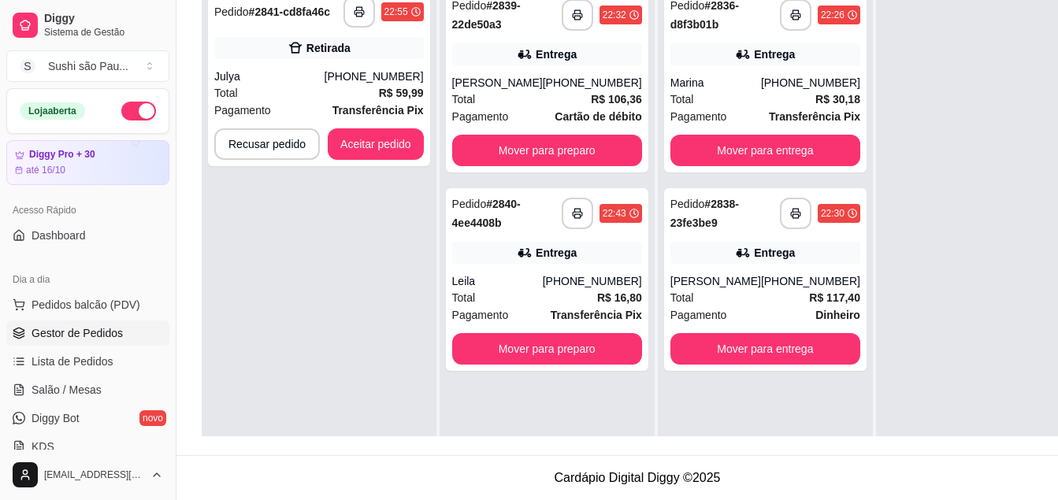
scroll to position [161, 0]
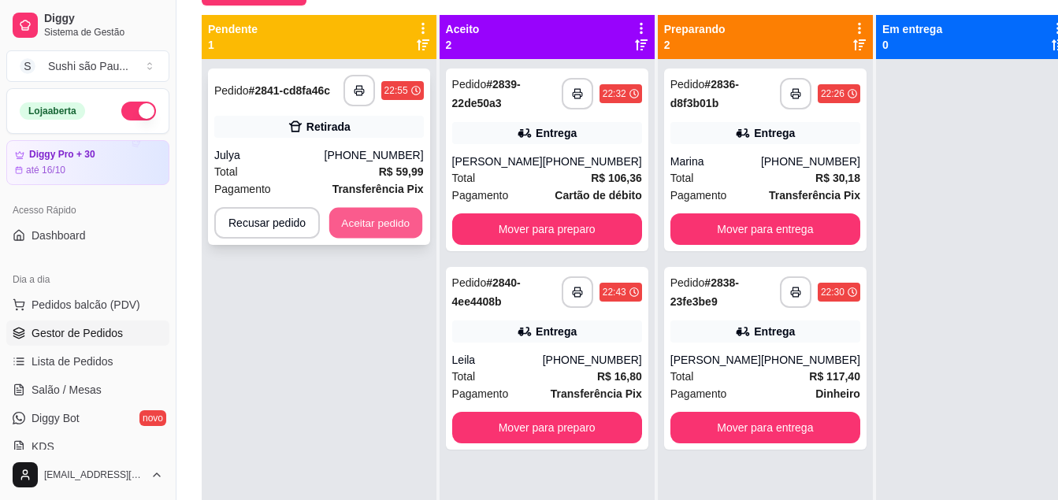
click at [378, 219] on button "Aceitar pedido" at bounding box center [375, 223] width 93 height 31
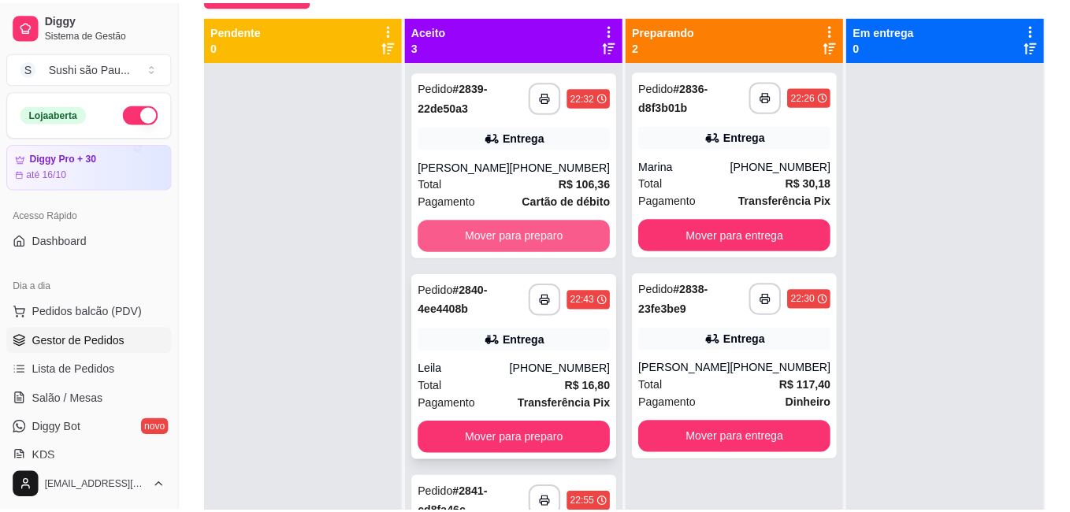
scroll to position [44, 0]
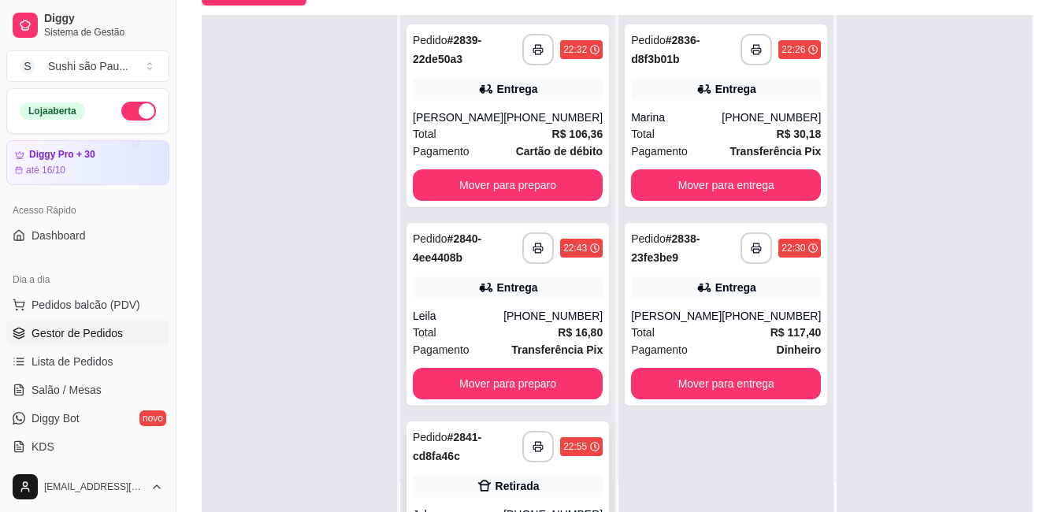
click at [564, 477] on div "Retirada" at bounding box center [508, 486] width 190 height 22
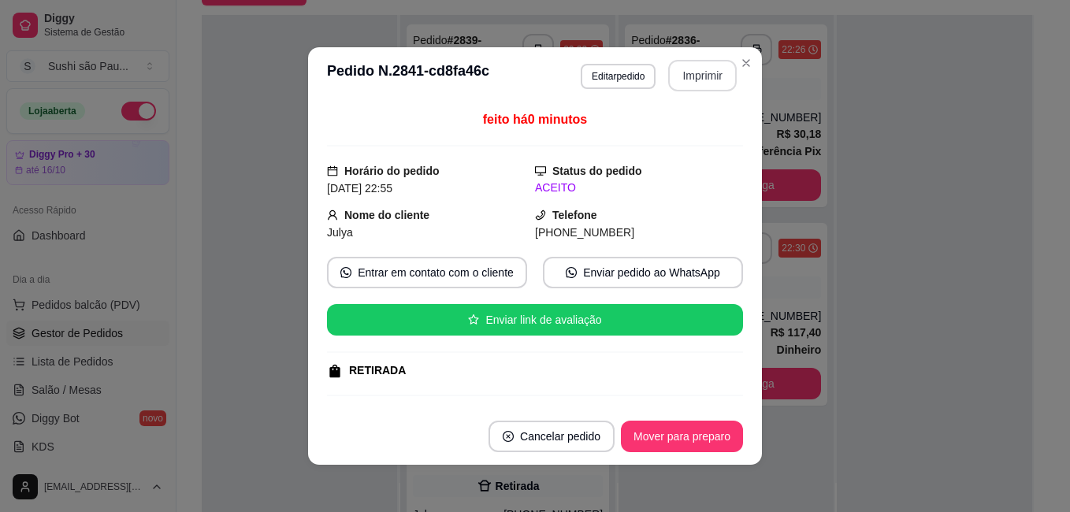
click at [709, 83] on button "Imprimir" at bounding box center [702, 76] width 69 height 32
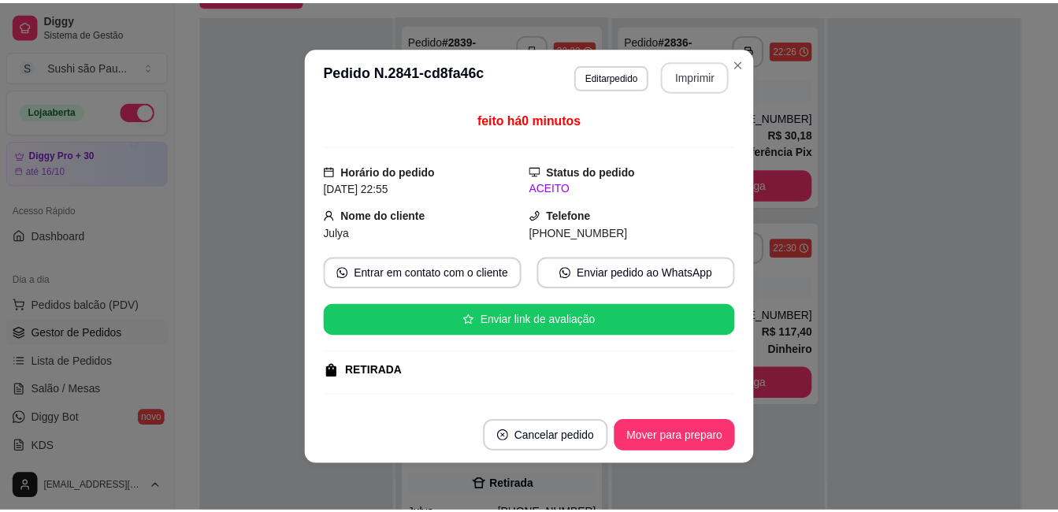
scroll to position [0, 0]
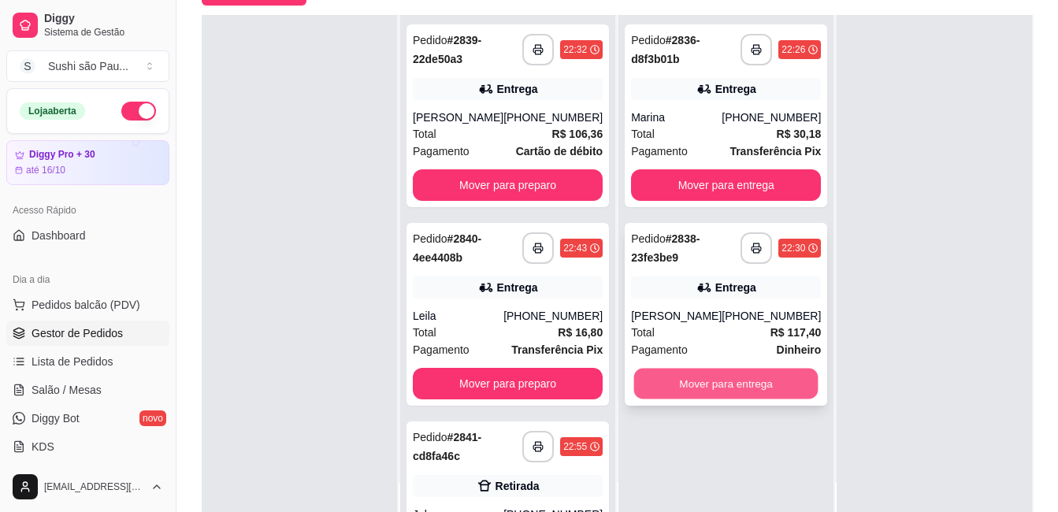
click at [769, 393] on button "Mover para entrega" at bounding box center [726, 384] width 184 height 31
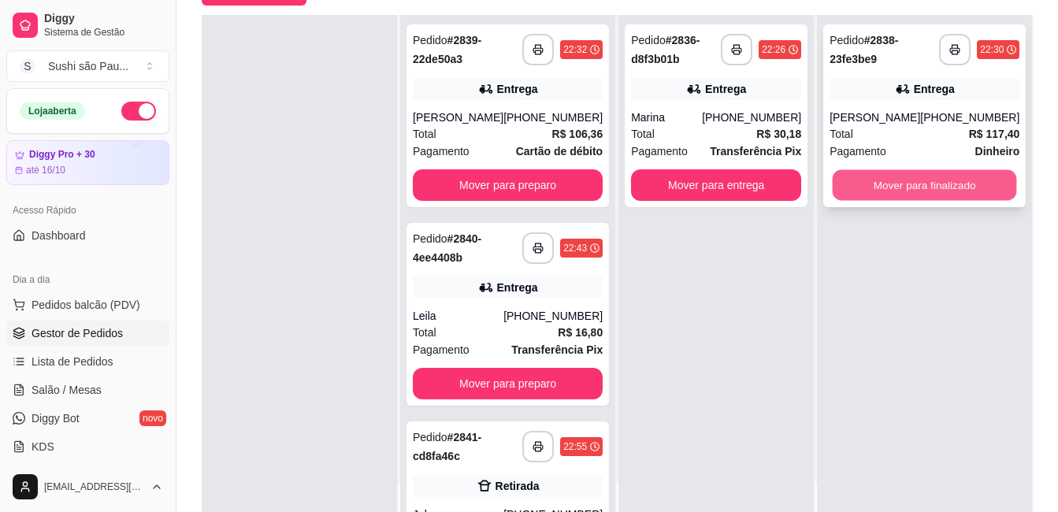
click at [863, 176] on button "Mover para finalizado" at bounding box center [925, 185] width 184 height 31
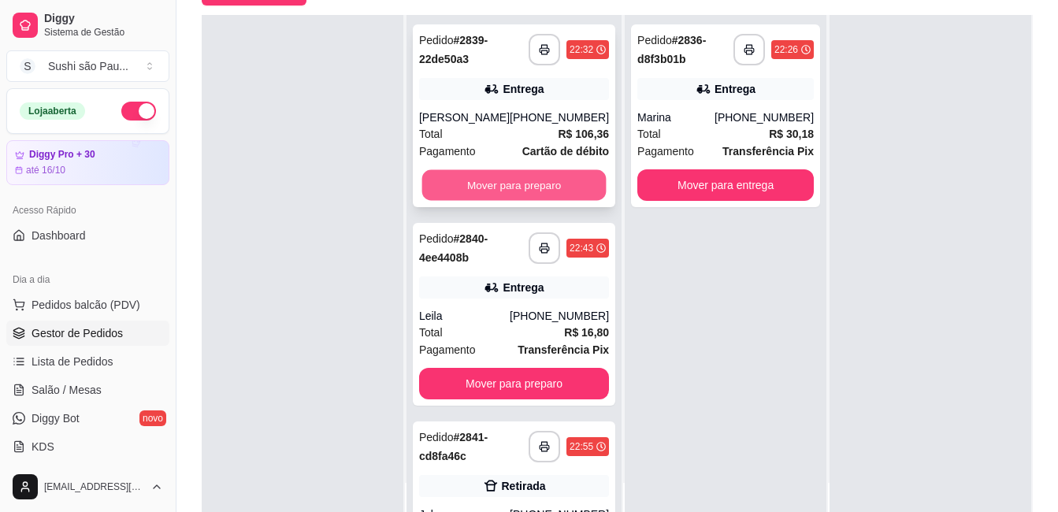
click at [552, 178] on button "Mover para preparo" at bounding box center [514, 185] width 184 height 31
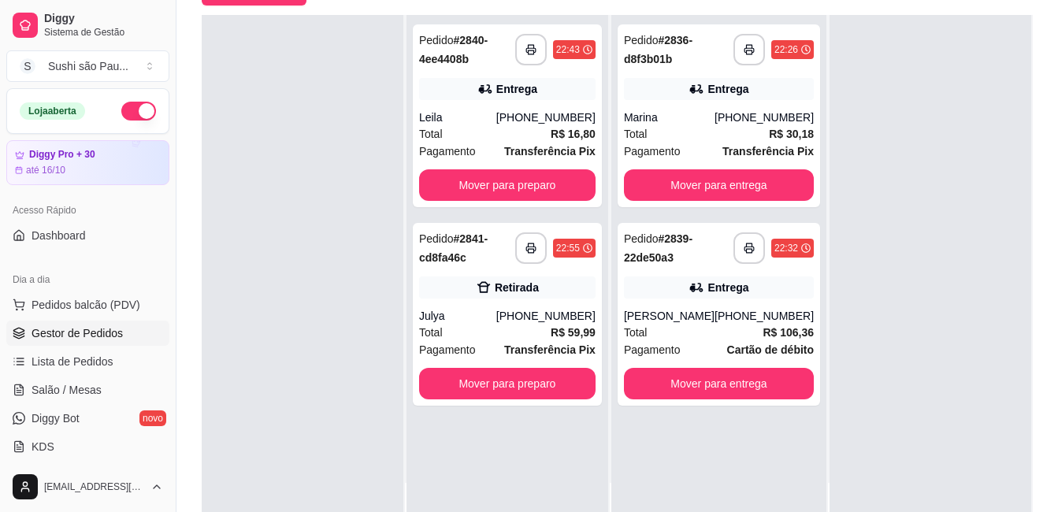
click at [316, 283] on div at bounding box center [303, 271] width 202 height 512
click at [317, 283] on div at bounding box center [303, 271] width 202 height 512
click at [530, 171] on button "Mover para preparo" at bounding box center [507, 185] width 176 height 32
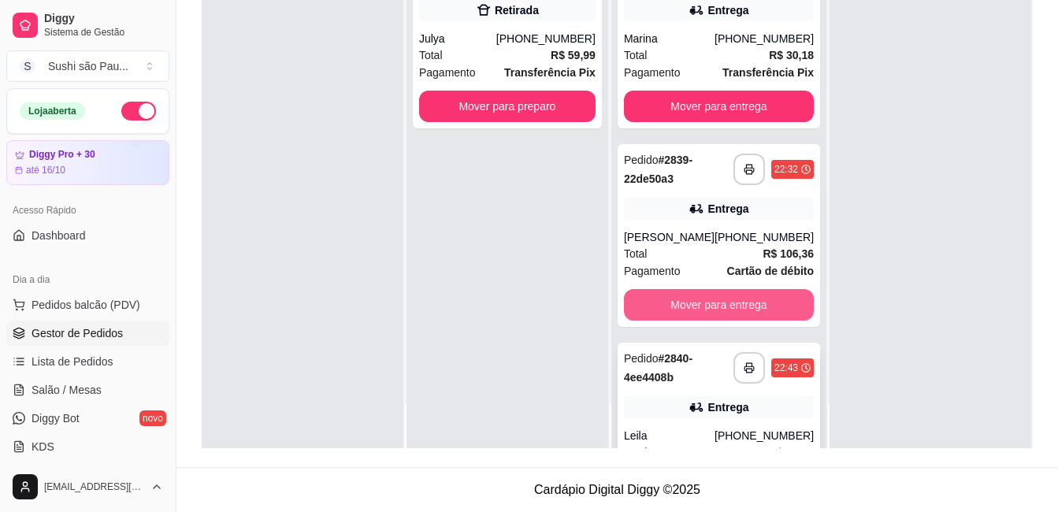
scroll to position [99, 0]
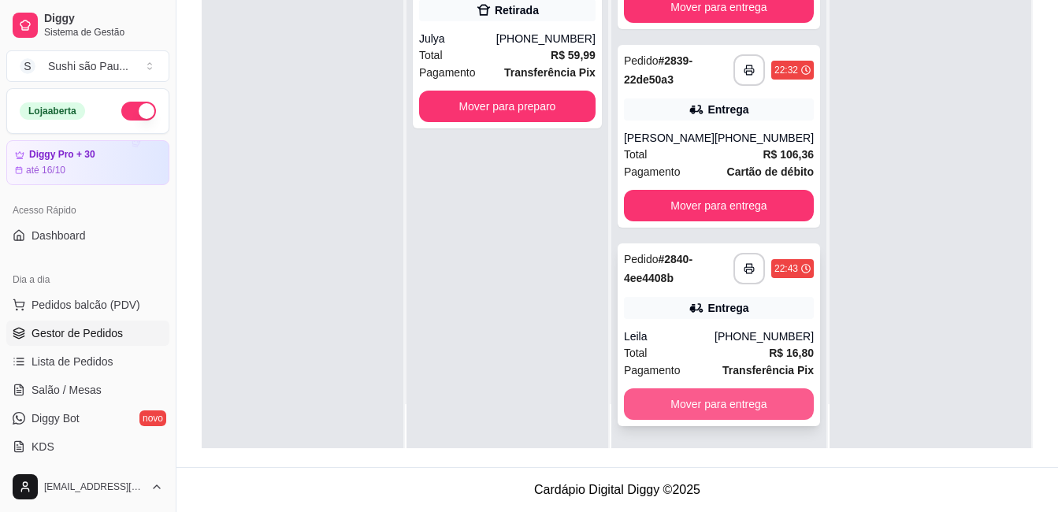
click at [709, 398] on button "Mover para entrega" at bounding box center [719, 404] width 190 height 32
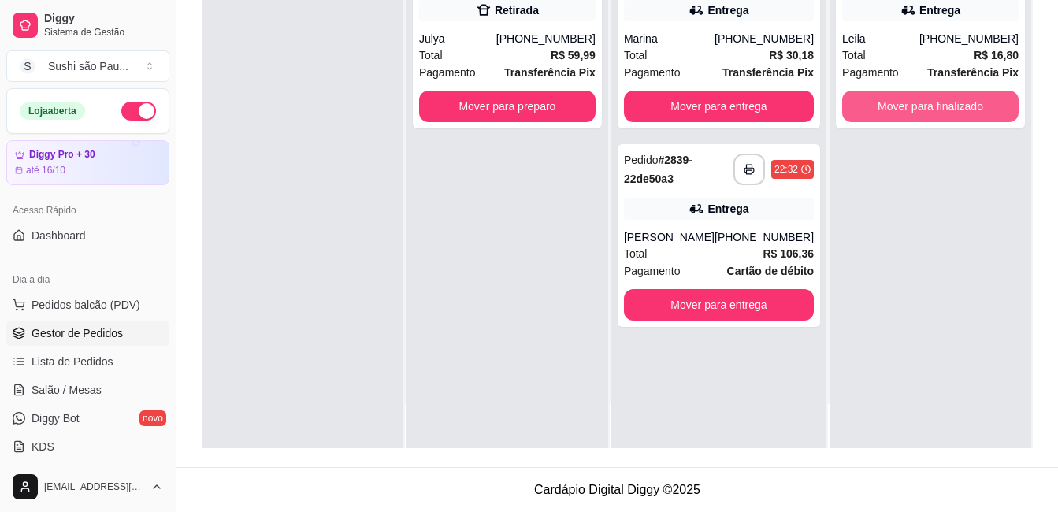
scroll to position [0, 0]
click at [883, 105] on button "Mover para finalizado" at bounding box center [930, 106] width 171 height 31
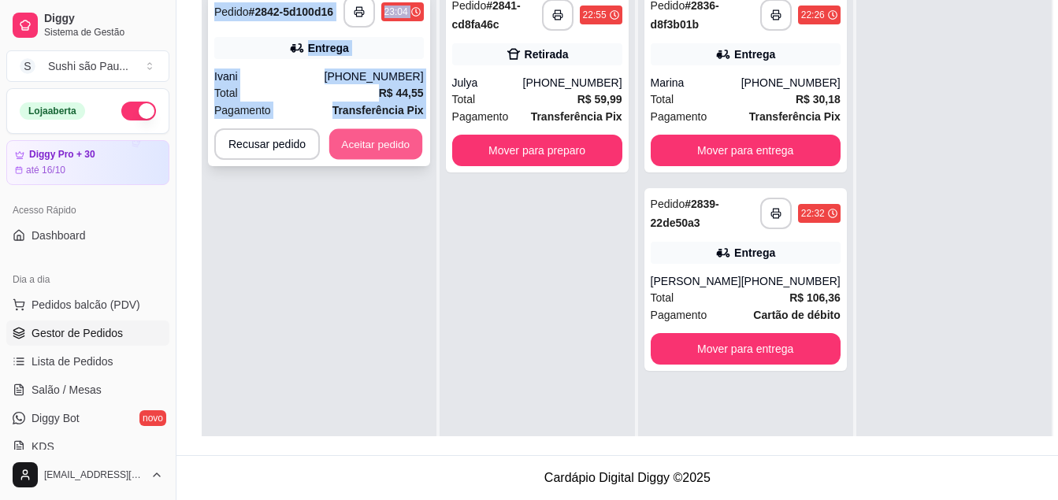
click at [369, 155] on button "Aceitar pedido" at bounding box center [375, 144] width 93 height 31
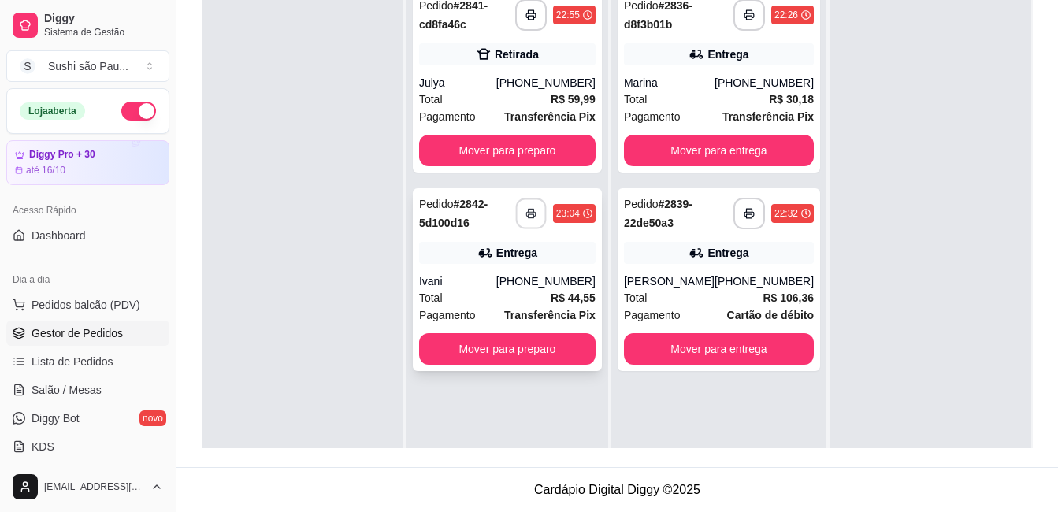
click at [522, 213] on button "button" at bounding box center [530, 214] width 31 height 31
click at [294, 355] on div at bounding box center [303, 236] width 202 height 512
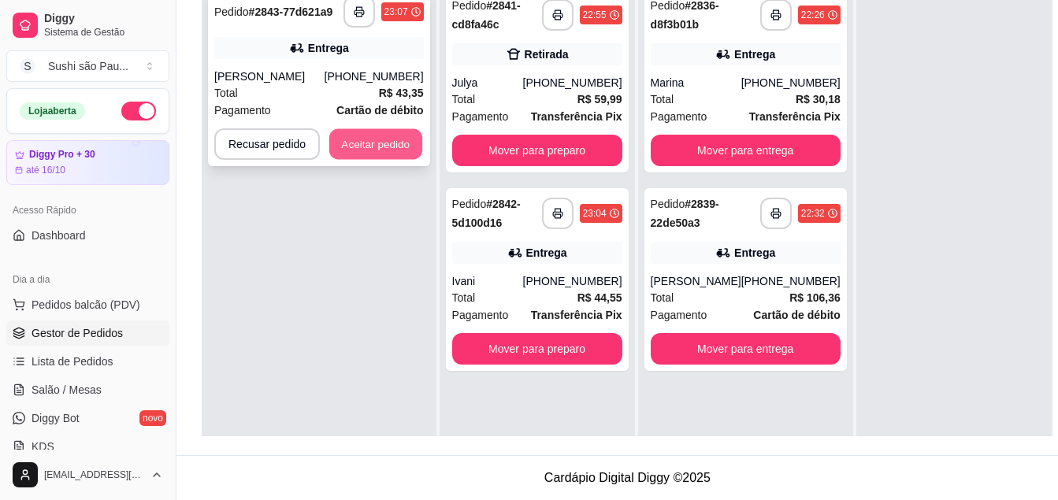
click at [380, 134] on button "Aceitar pedido" at bounding box center [375, 144] width 93 height 31
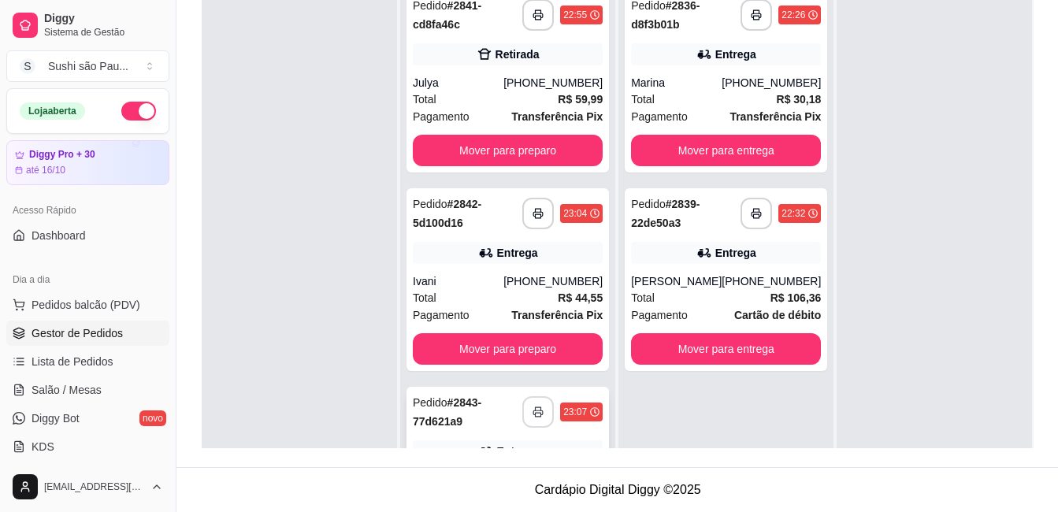
click at [533, 414] on icon "button" at bounding box center [538, 412] width 11 height 11
click at [213, 327] on div at bounding box center [299, 236] width 195 height 512
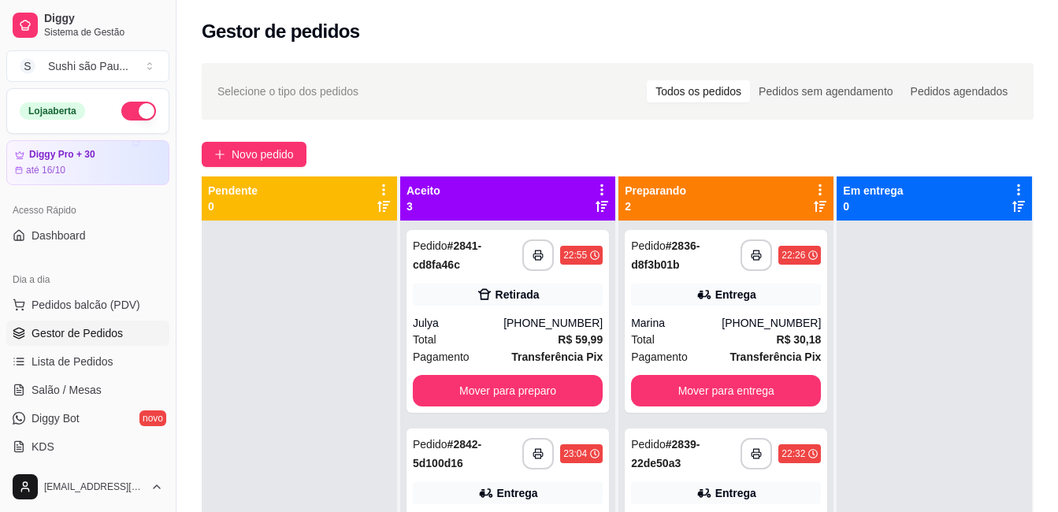
click at [213, 327] on div at bounding box center [299, 477] width 195 height 512
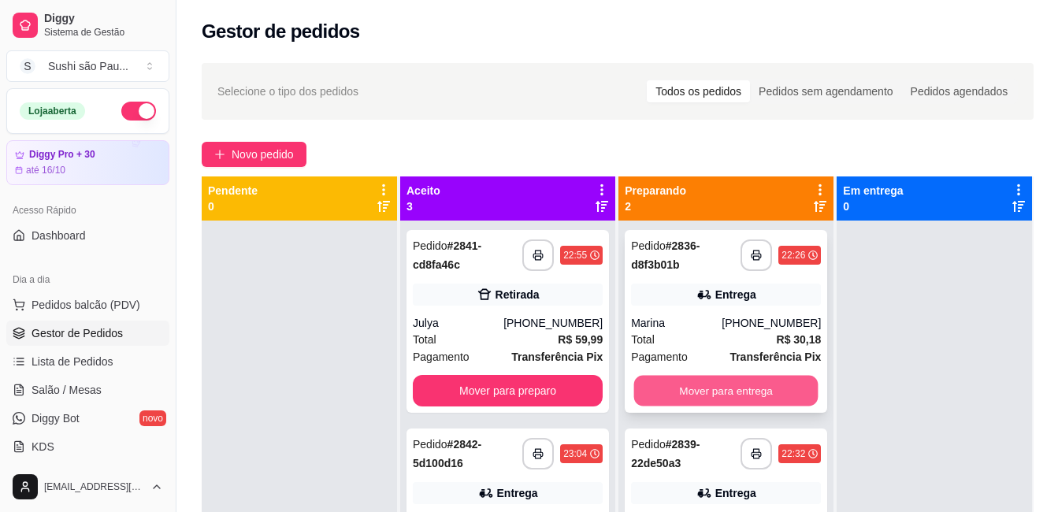
click at [698, 392] on button "Mover para entrega" at bounding box center [726, 391] width 184 height 31
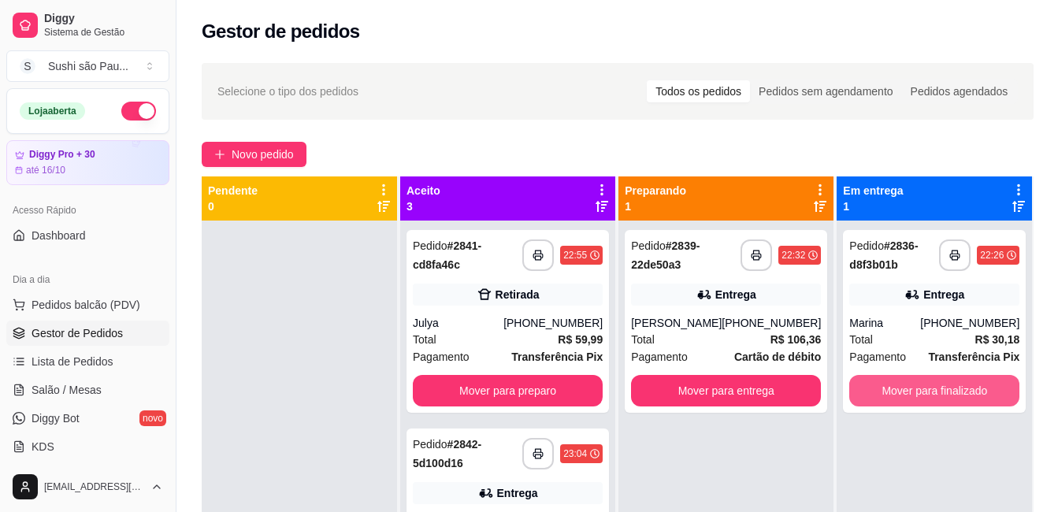
click at [868, 389] on button "Mover para finalizado" at bounding box center [934, 391] width 170 height 32
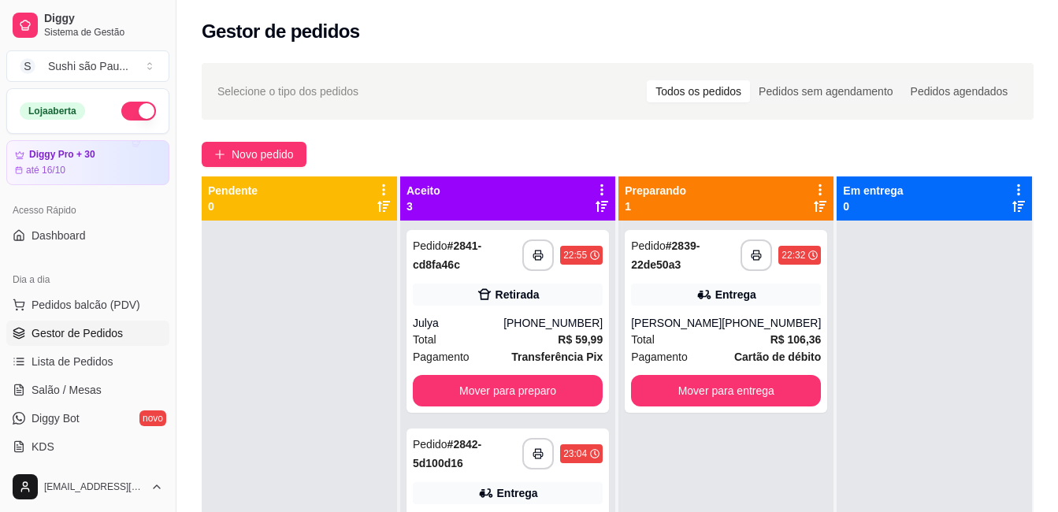
click at [837, 393] on div at bounding box center [934, 477] width 195 height 512
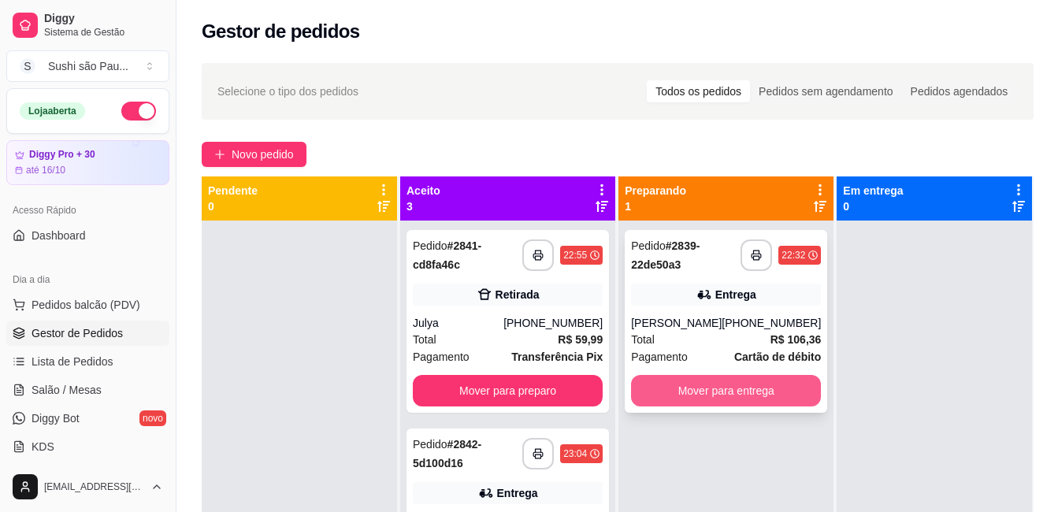
click at [771, 381] on button "Mover para entrega" at bounding box center [726, 391] width 190 height 32
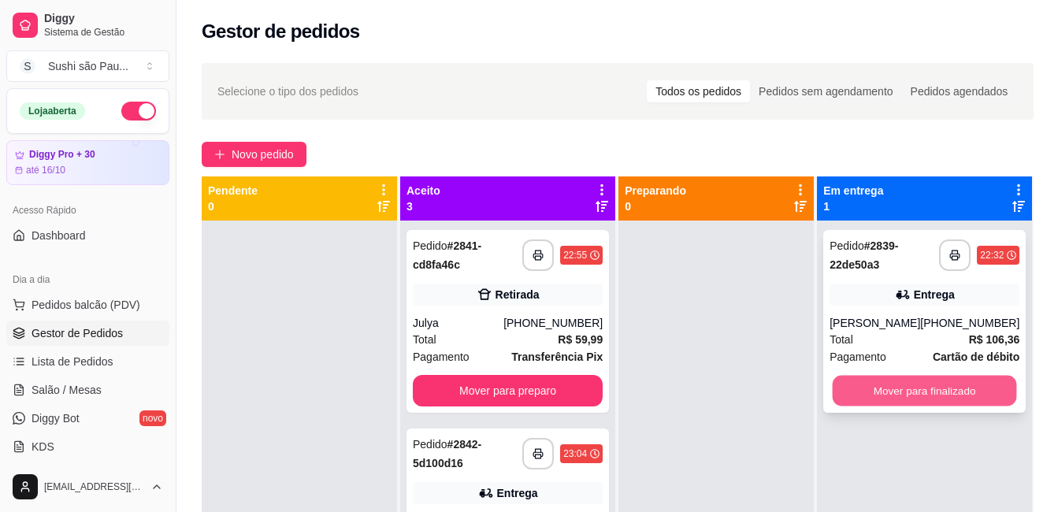
click at [942, 398] on button "Mover para finalizado" at bounding box center [925, 391] width 184 height 31
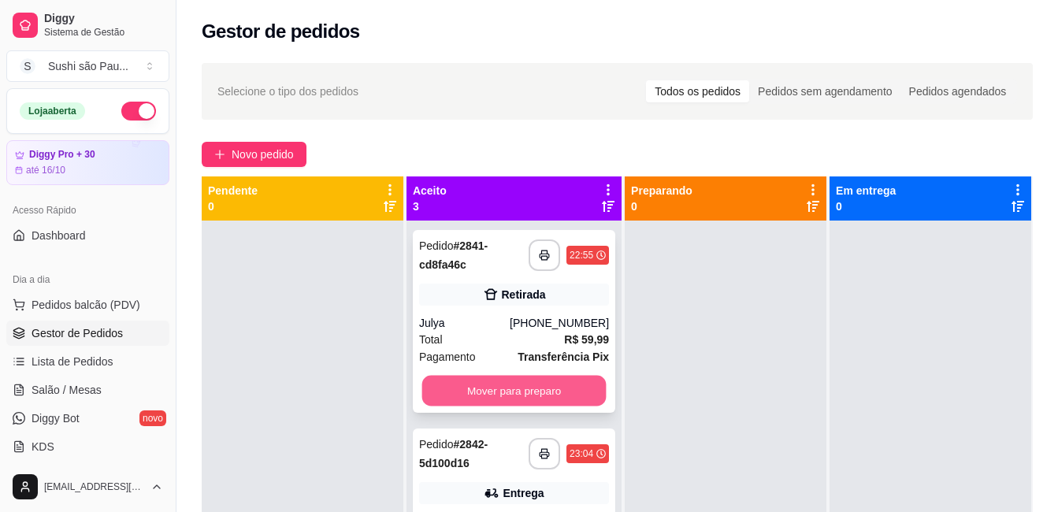
click at [522, 404] on button "Mover para preparo" at bounding box center [514, 391] width 184 height 31
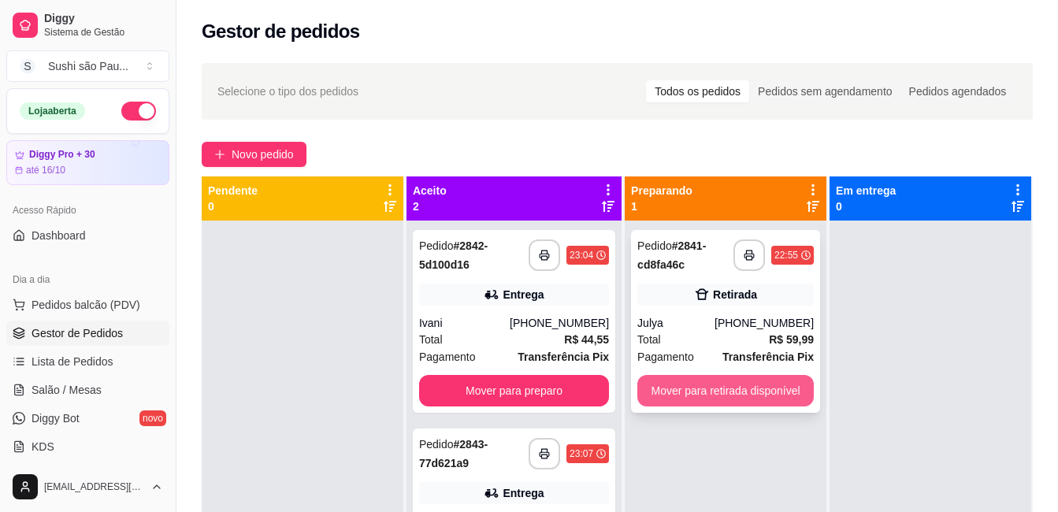
click at [729, 388] on button "Mover para retirada disponível" at bounding box center [725, 391] width 176 height 32
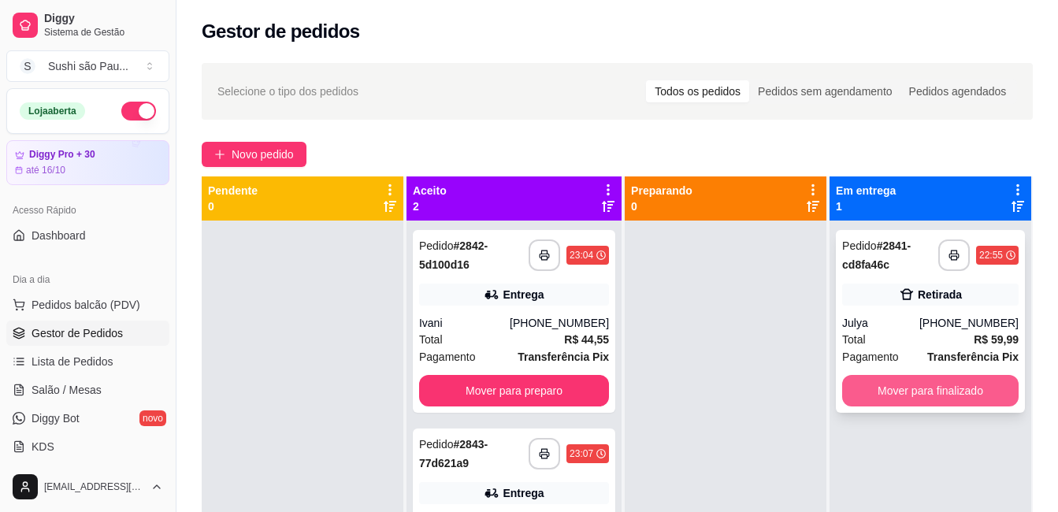
click at [862, 387] on button "Mover para finalizado" at bounding box center [930, 391] width 176 height 32
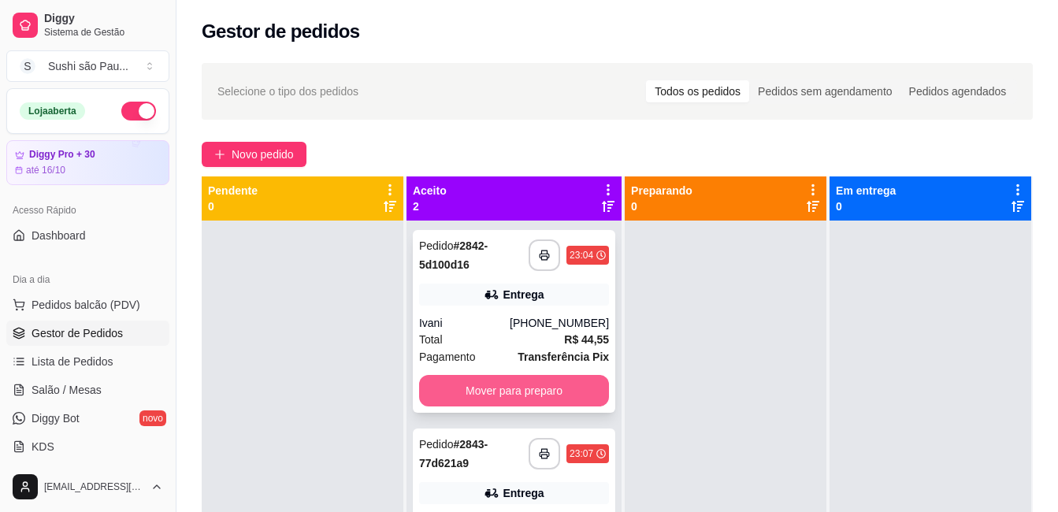
click at [480, 397] on button "Mover para preparo" at bounding box center [514, 391] width 190 height 32
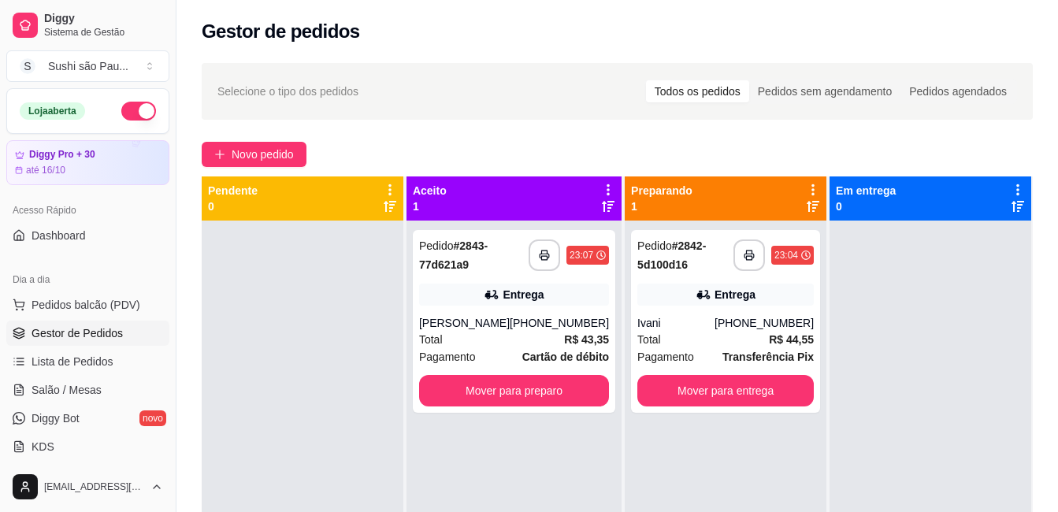
click at [830, 448] on div at bounding box center [931, 477] width 202 height 512
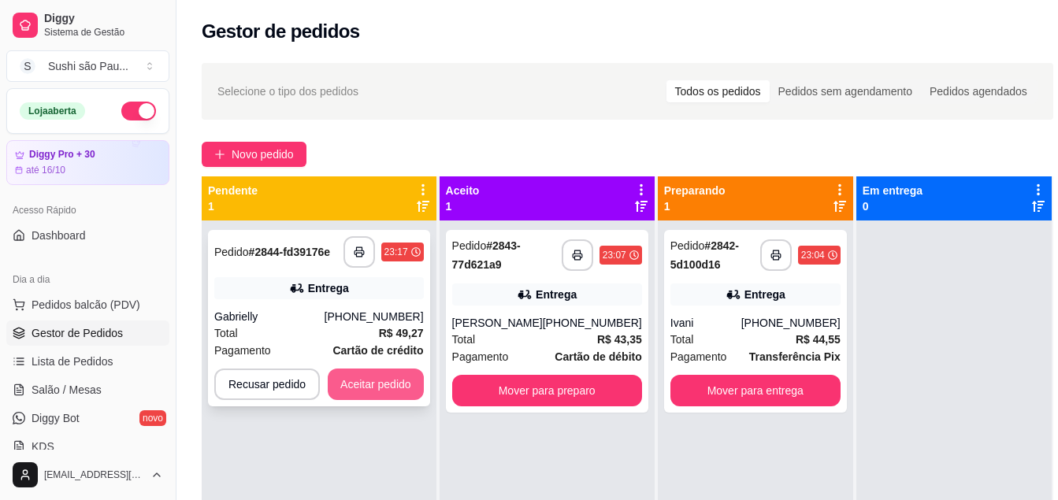
click at [387, 381] on button "Aceitar pedido" at bounding box center [376, 385] width 96 height 32
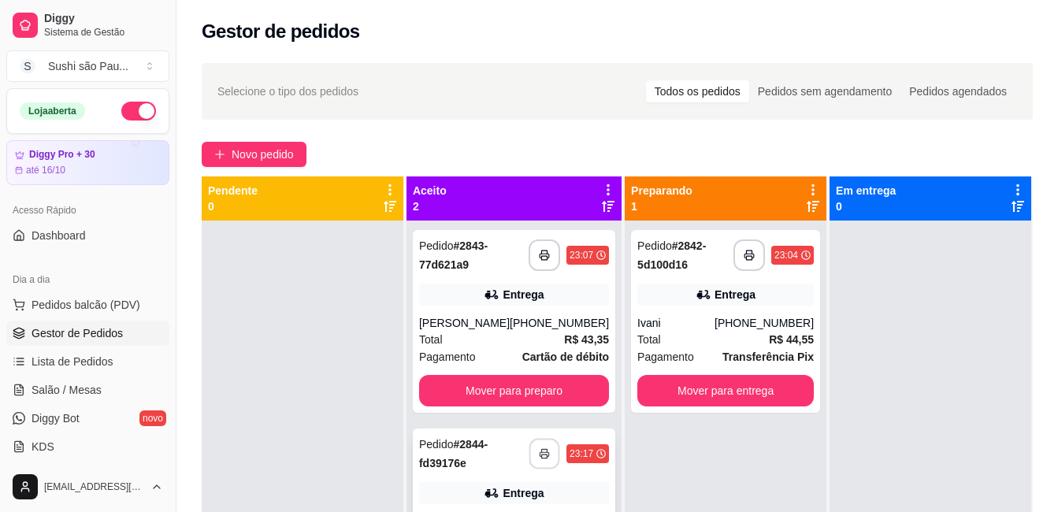
click at [529, 449] on button "button" at bounding box center [544, 454] width 31 height 31
click at [284, 323] on div at bounding box center [303, 477] width 202 height 512
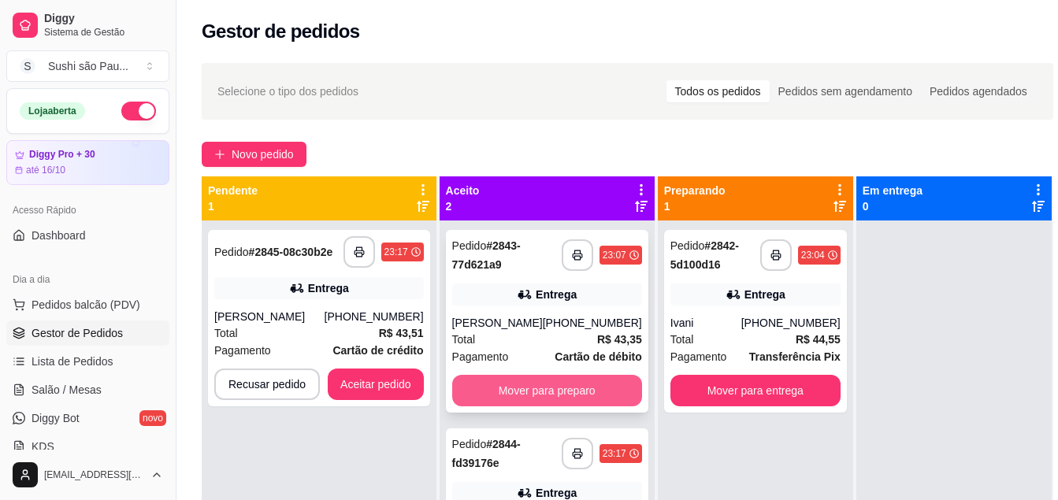
click at [575, 398] on button "Mover para preparo" at bounding box center [547, 391] width 190 height 32
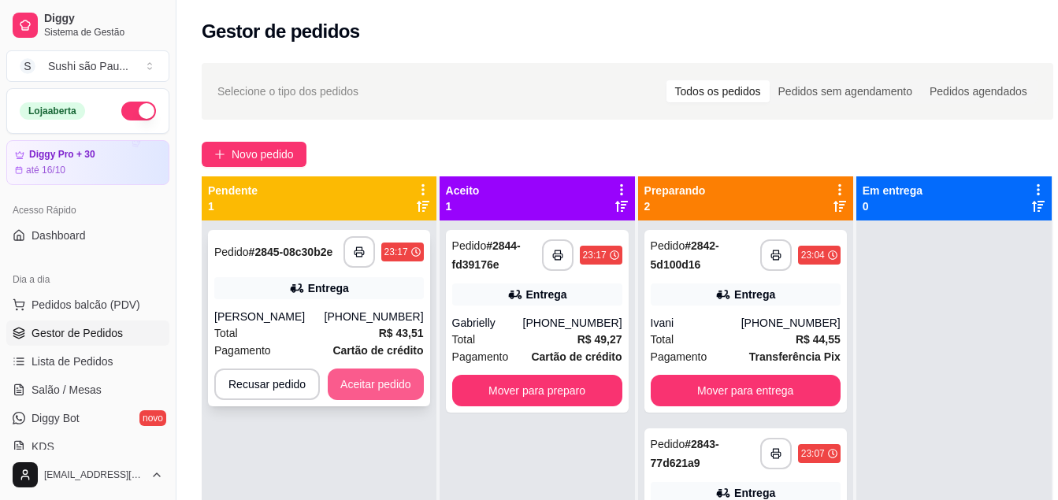
click at [371, 384] on button "Aceitar pedido" at bounding box center [376, 385] width 96 height 32
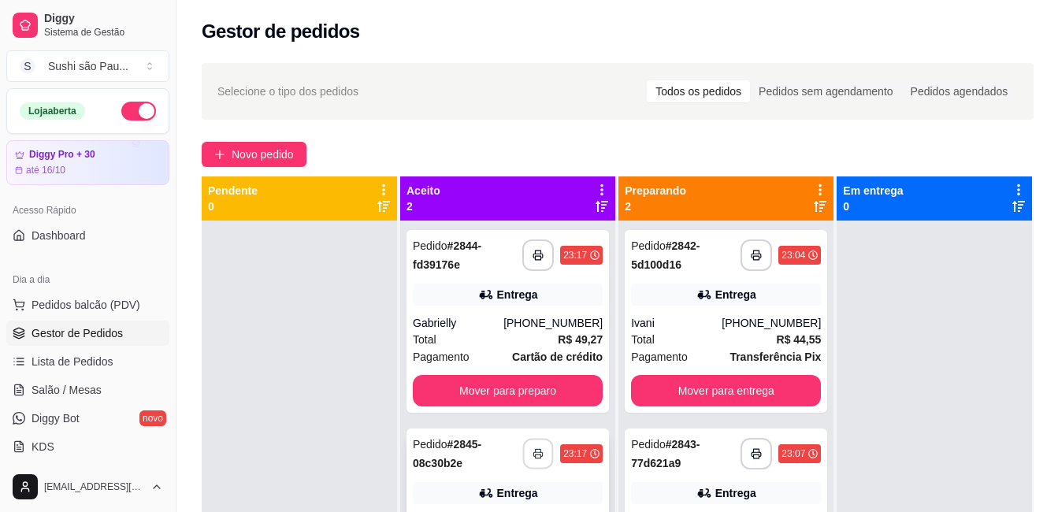
click at [533, 456] on icon "button" at bounding box center [538, 453] width 11 height 11
click at [277, 279] on div at bounding box center [299, 477] width 195 height 512
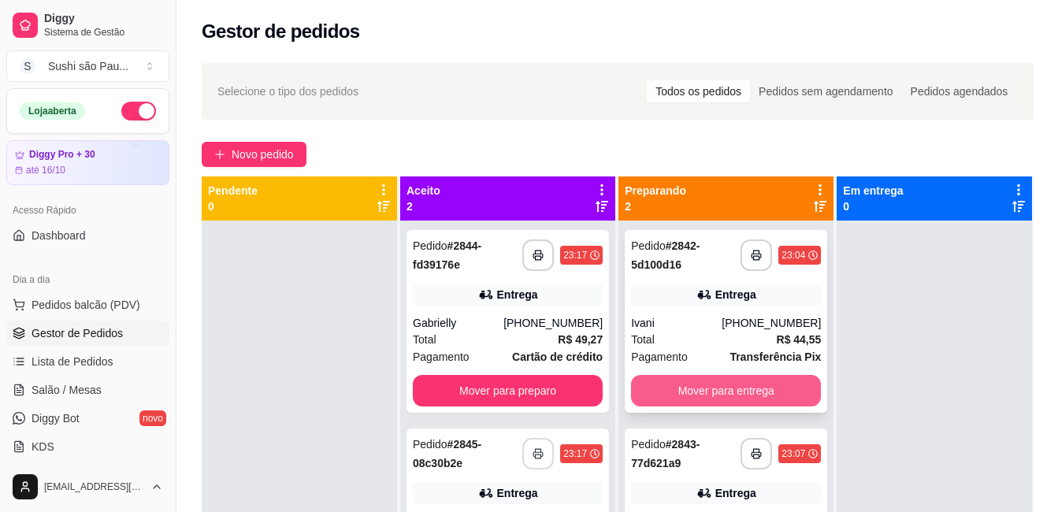
click at [744, 398] on button "Mover para entrega" at bounding box center [726, 391] width 190 height 32
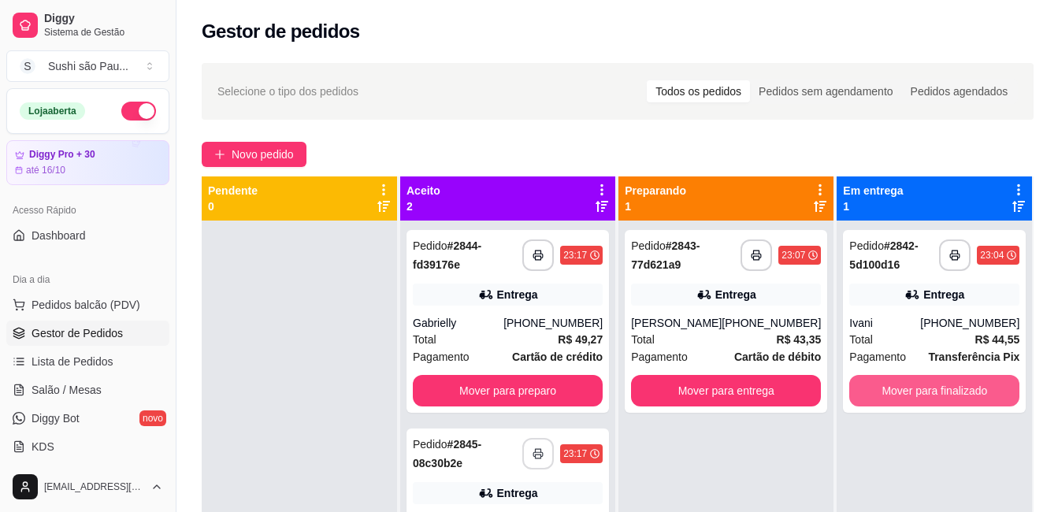
click at [887, 390] on button "Mover para finalizado" at bounding box center [934, 391] width 170 height 32
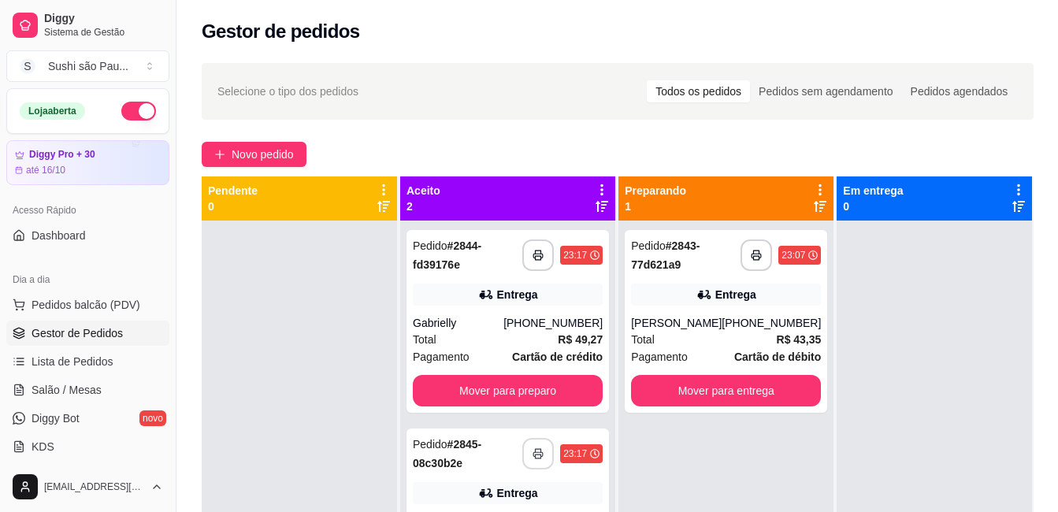
click at [773, 436] on div "**********" at bounding box center [725, 477] width 215 height 512
click at [126, 110] on button "button" at bounding box center [138, 111] width 35 height 19
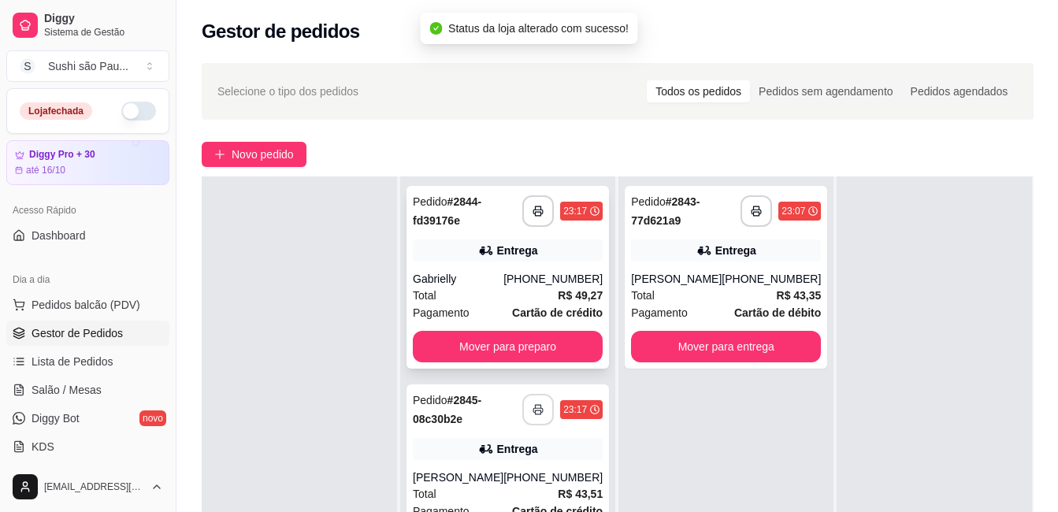
scroll to position [158, 0]
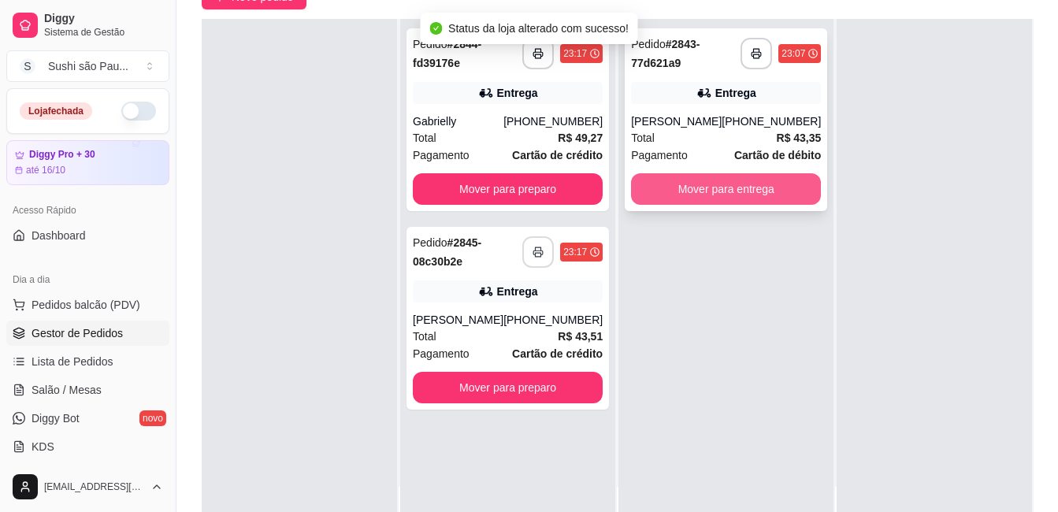
click at [653, 193] on button "Mover para entrega" at bounding box center [726, 189] width 190 height 32
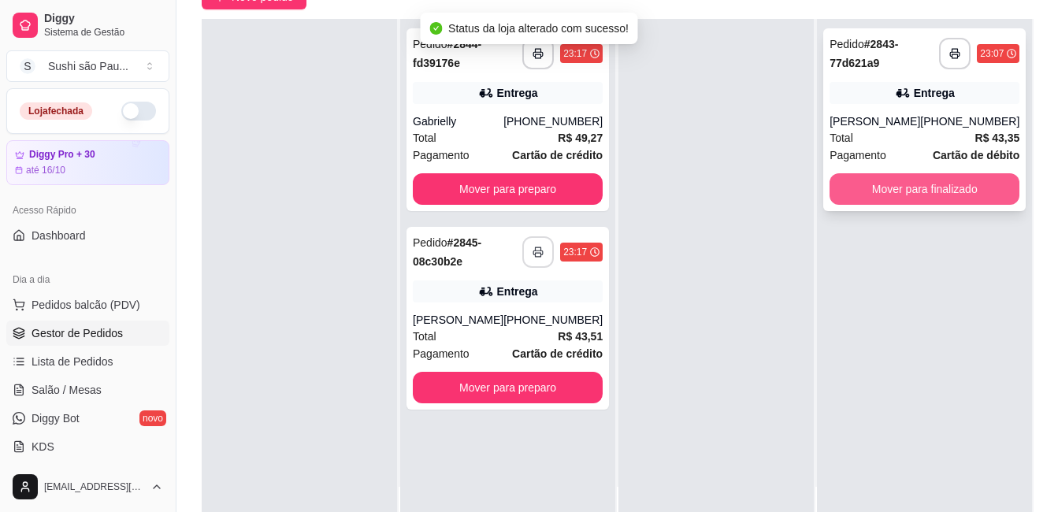
click at [902, 186] on button "Mover para finalizado" at bounding box center [925, 189] width 190 height 32
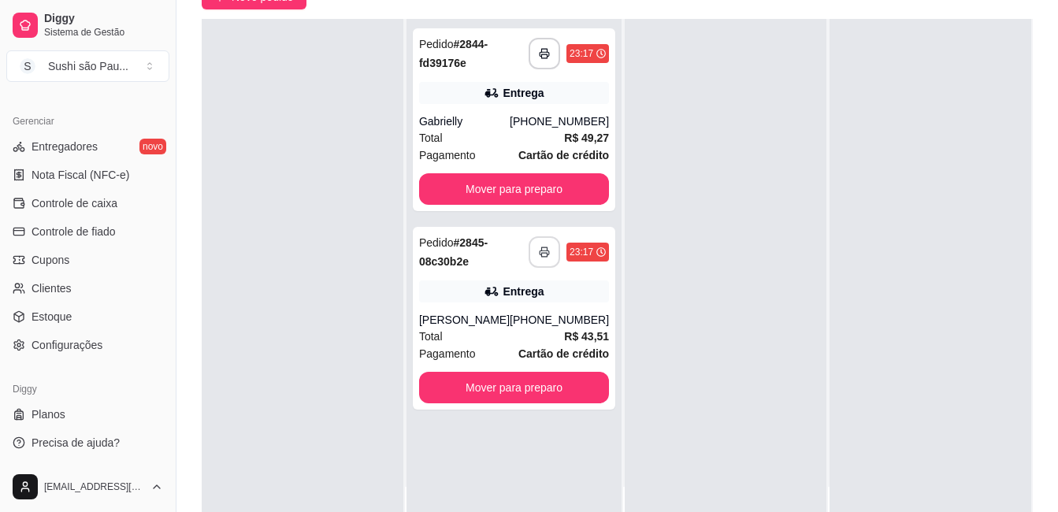
scroll to position [385, 0]
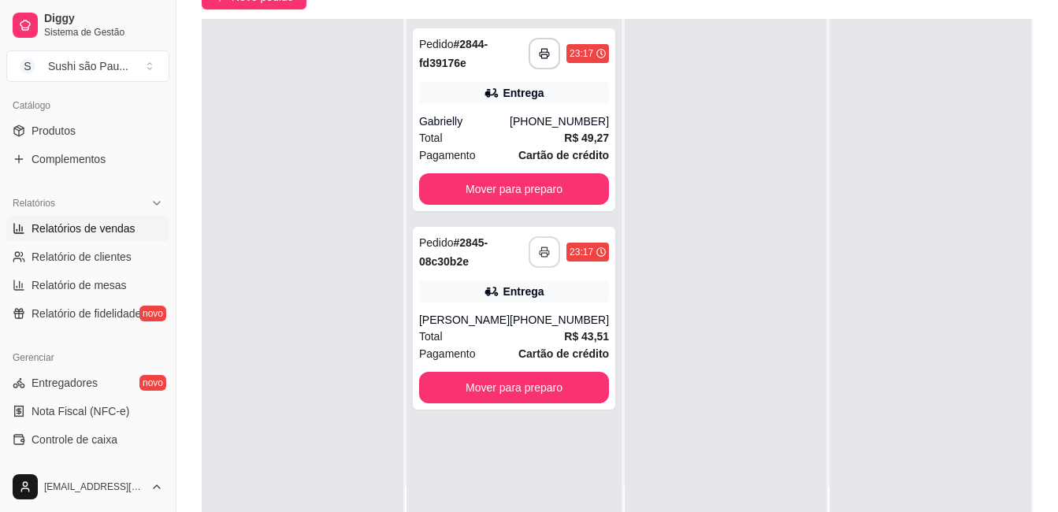
click at [115, 226] on span "Relatórios de vendas" at bounding box center [84, 229] width 104 height 16
select select "ALL"
select select "0"
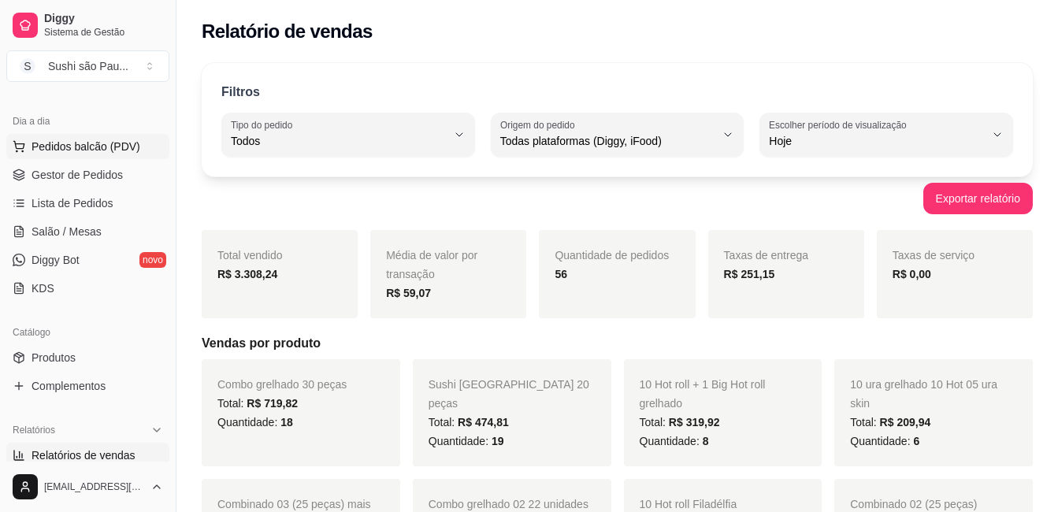
scroll to position [149, 0]
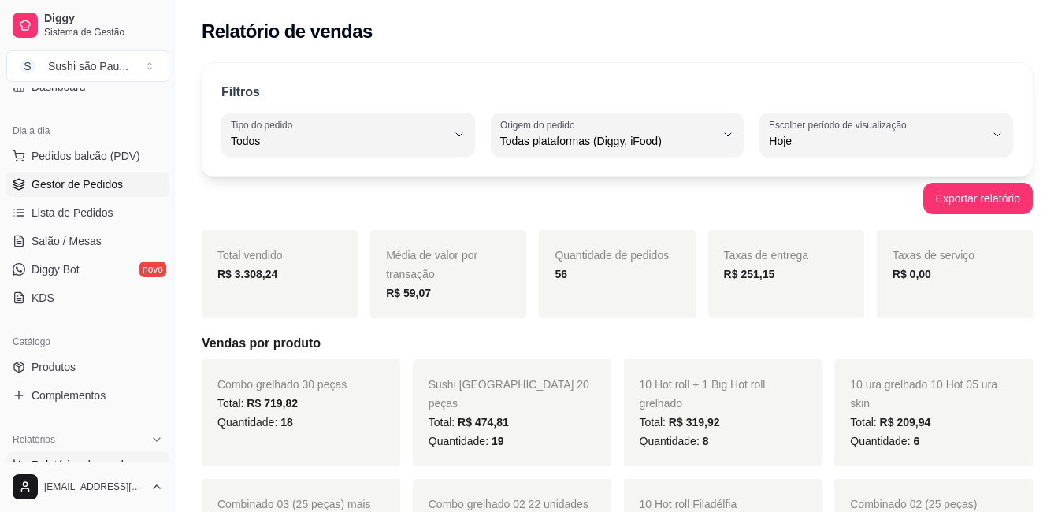
click at [76, 181] on span "Gestor de Pedidos" at bounding box center [77, 184] width 91 height 16
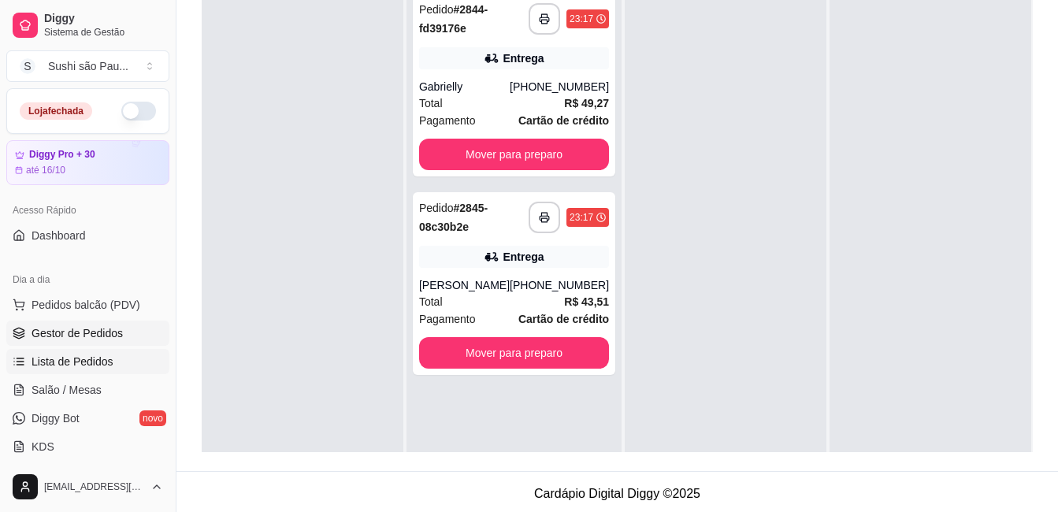
click at [71, 350] on link "Lista de Pedidos" at bounding box center [87, 361] width 163 height 25
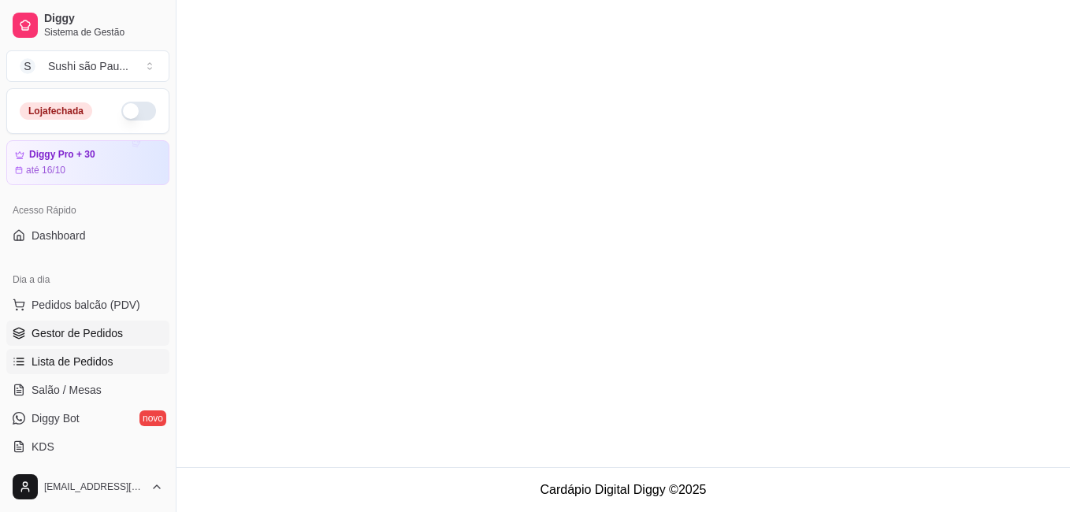
click at [69, 336] on span "Gestor de Pedidos" at bounding box center [77, 333] width 91 height 16
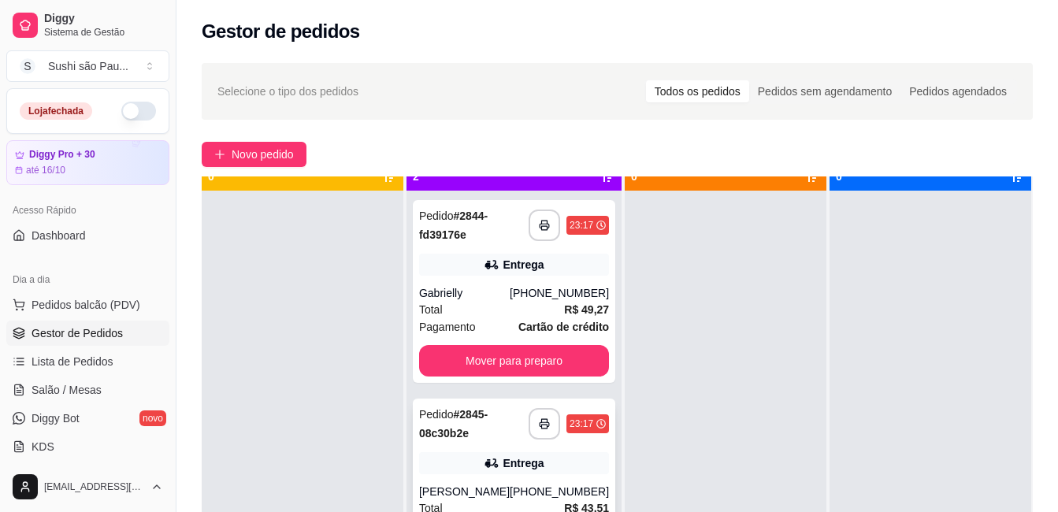
scroll to position [44, 0]
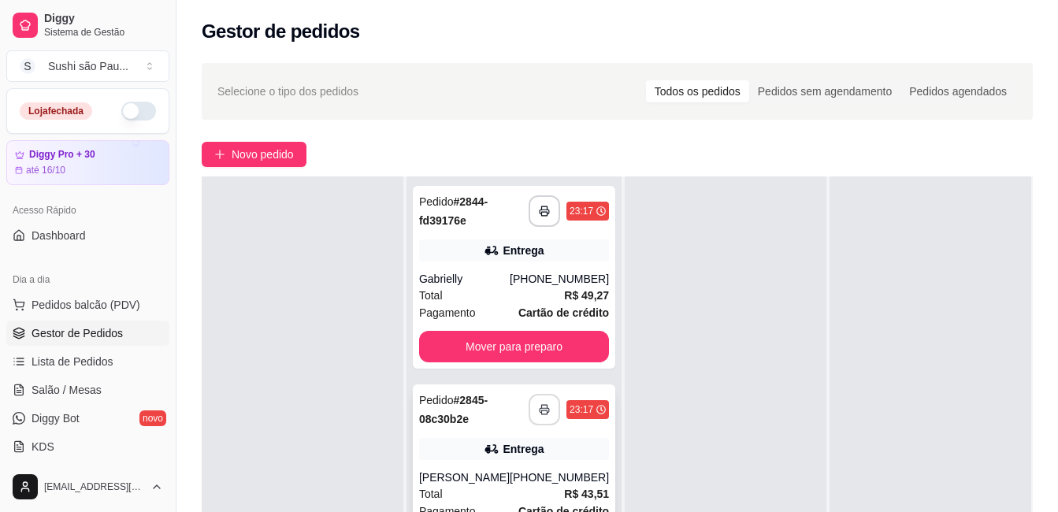
click at [529, 424] on button "button" at bounding box center [545, 410] width 32 height 32
click at [529, 498] on div "Total R$ 43,51" at bounding box center [514, 493] width 190 height 17
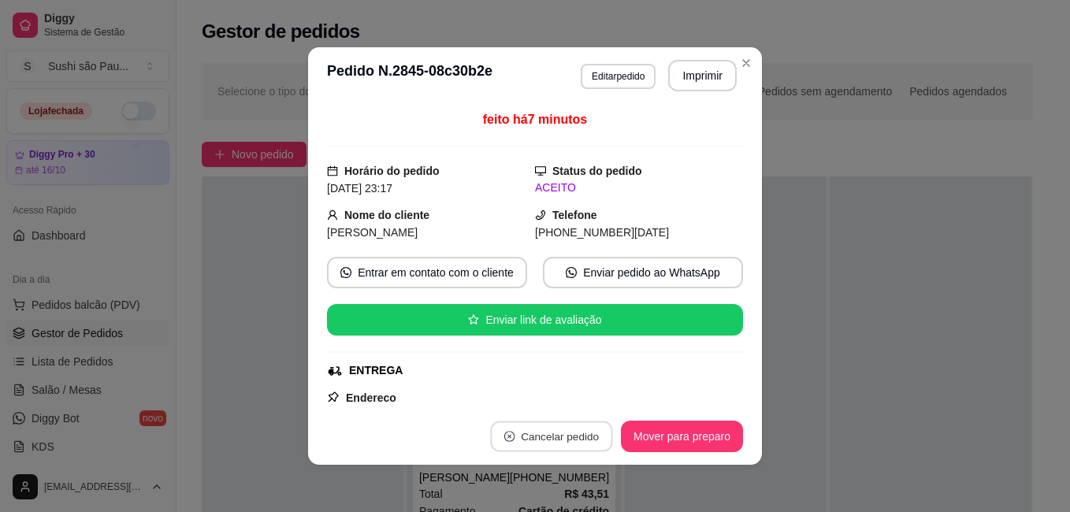
click at [576, 438] on button "Cancelar pedido" at bounding box center [551, 436] width 122 height 31
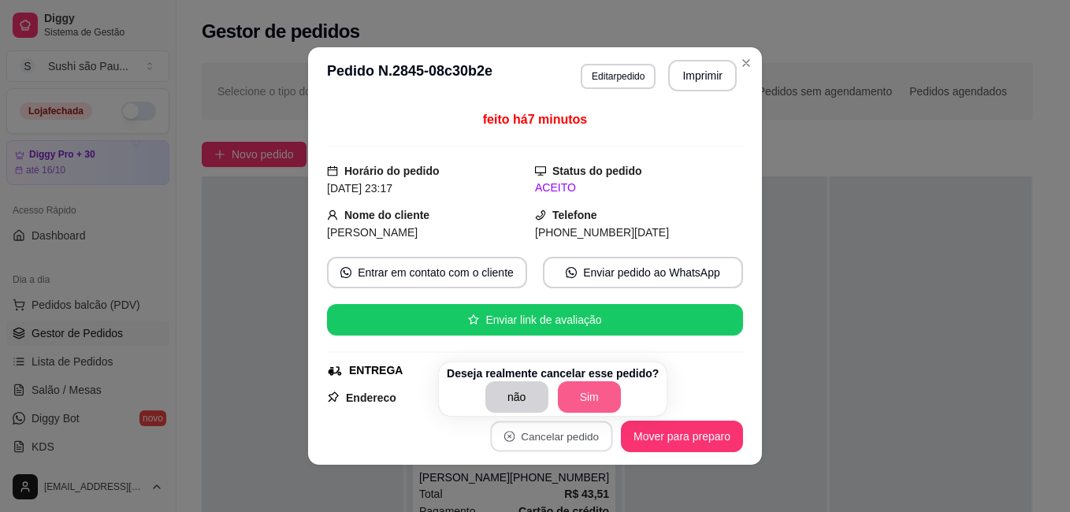
click at [584, 392] on button "Sim" at bounding box center [589, 397] width 63 height 32
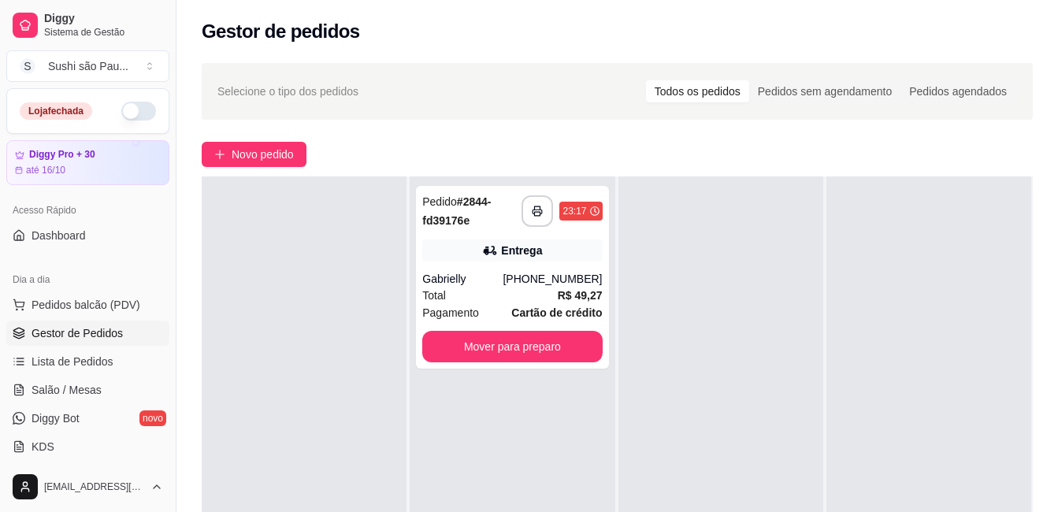
click at [875, 343] on div at bounding box center [928, 432] width 205 height 512
click at [875, 346] on div at bounding box center [928, 432] width 205 height 512
click at [874, 347] on div at bounding box center [928, 432] width 205 height 512
click at [860, 347] on div at bounding box center [928, 432] width 205 height 512
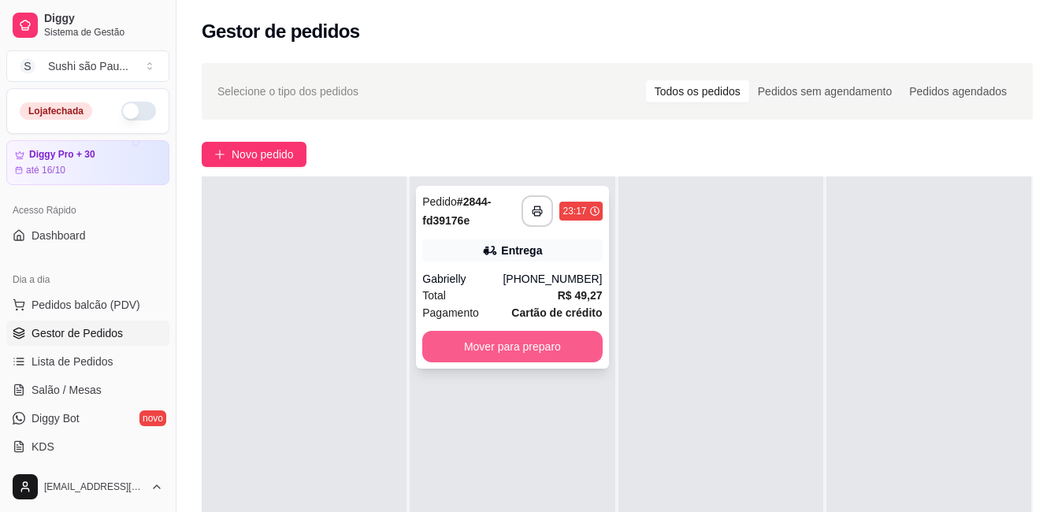
click at [574, 350] on button "Mover para preparo" at bounding box center [512, 347] width 180 height 32
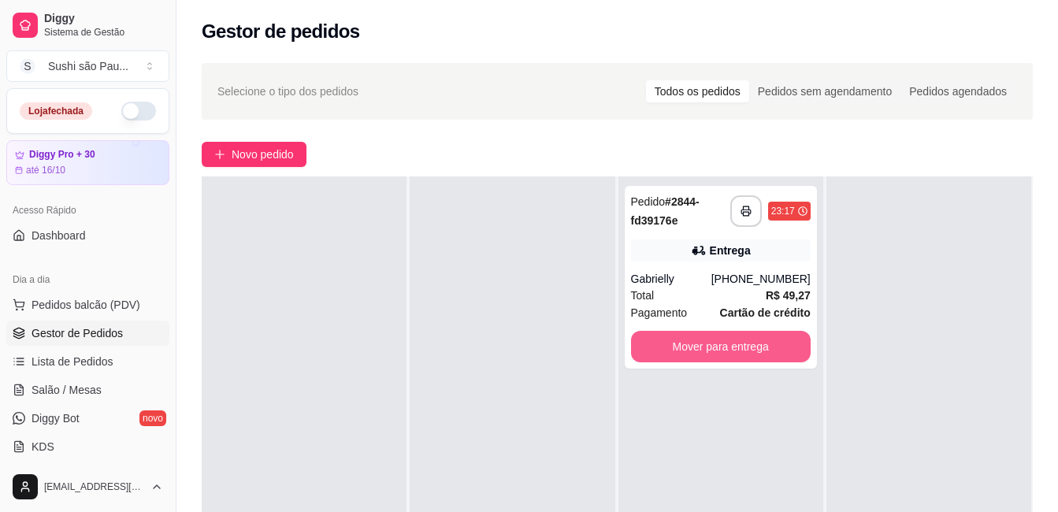
click at [704, 340] on button "Mover para entrega" at bounding box center [721, 347] width 180 height 32
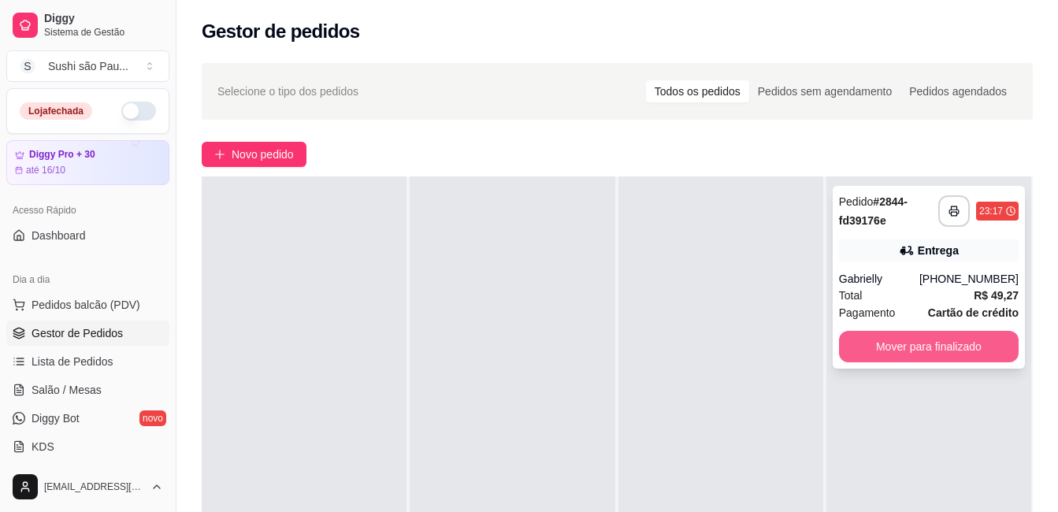
click at [935, 340] on button "Mover para finalizado" at bounding box center [929, 347] width 180 height 32
